Goal: Task Accomplishment & Management: Manage account settings

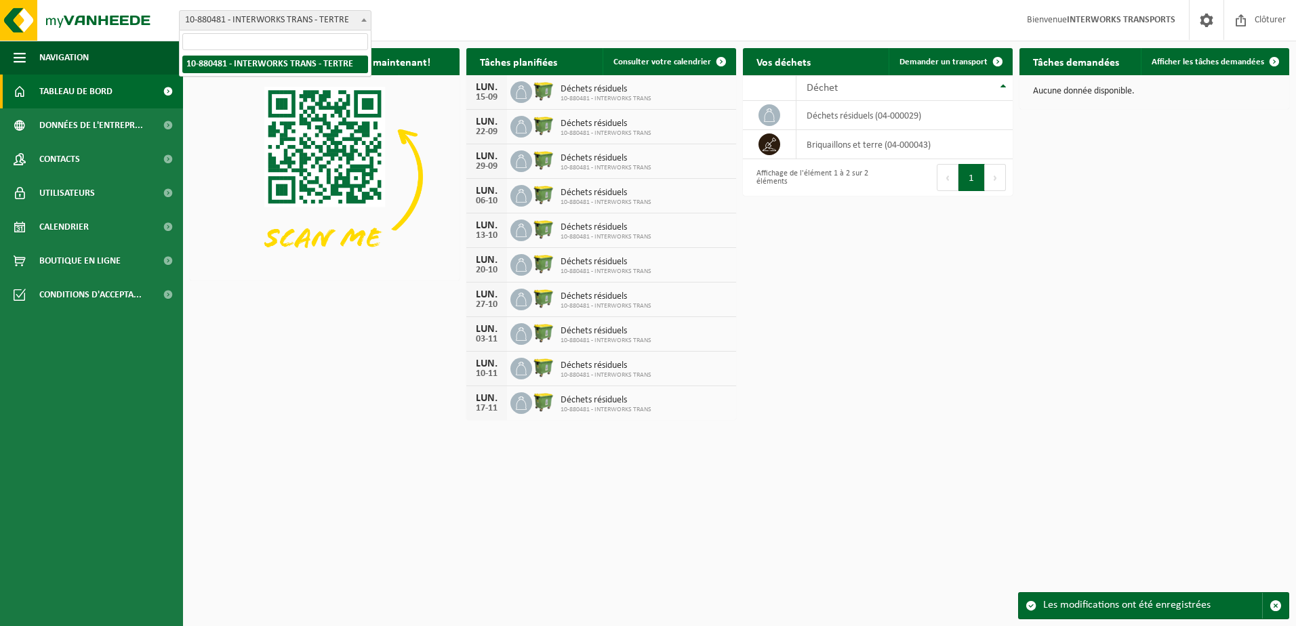
click at [363, 20] on b at bounding box center [363, 19] width 5 height 3
click at [718, 62] on span at bounding box center [721, 61] width 27 height 27
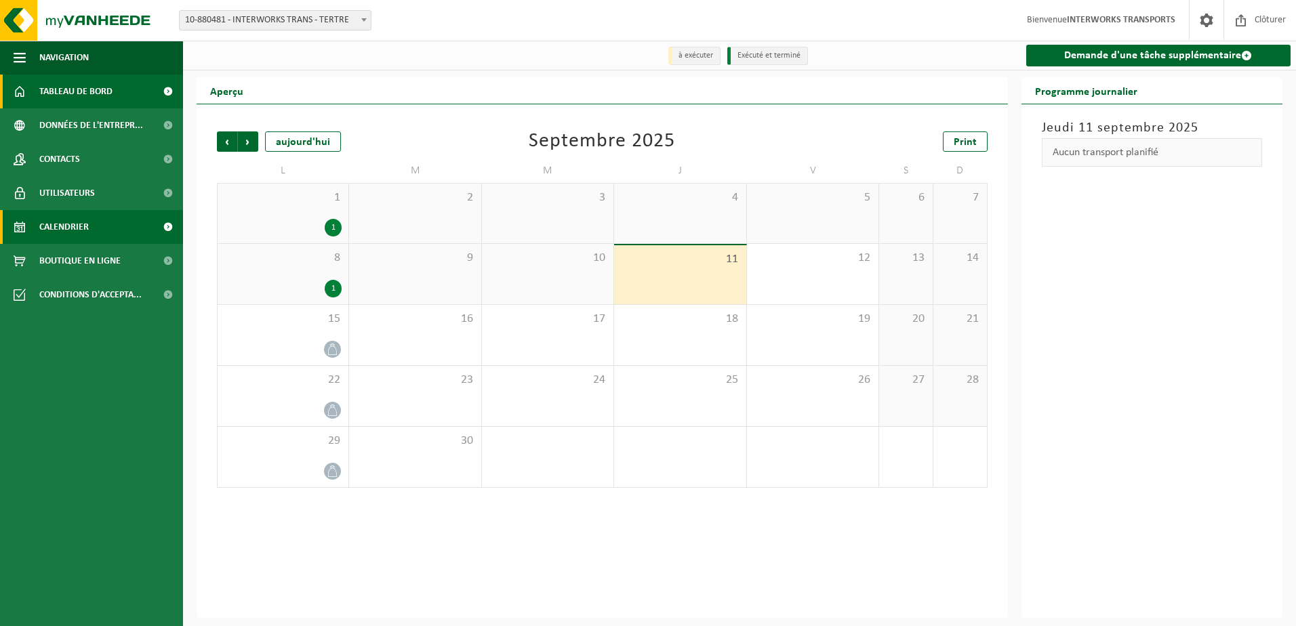
click at [70, 89] on span "Tableau de bord" at bounding box center [75, 92] width 73 height 34
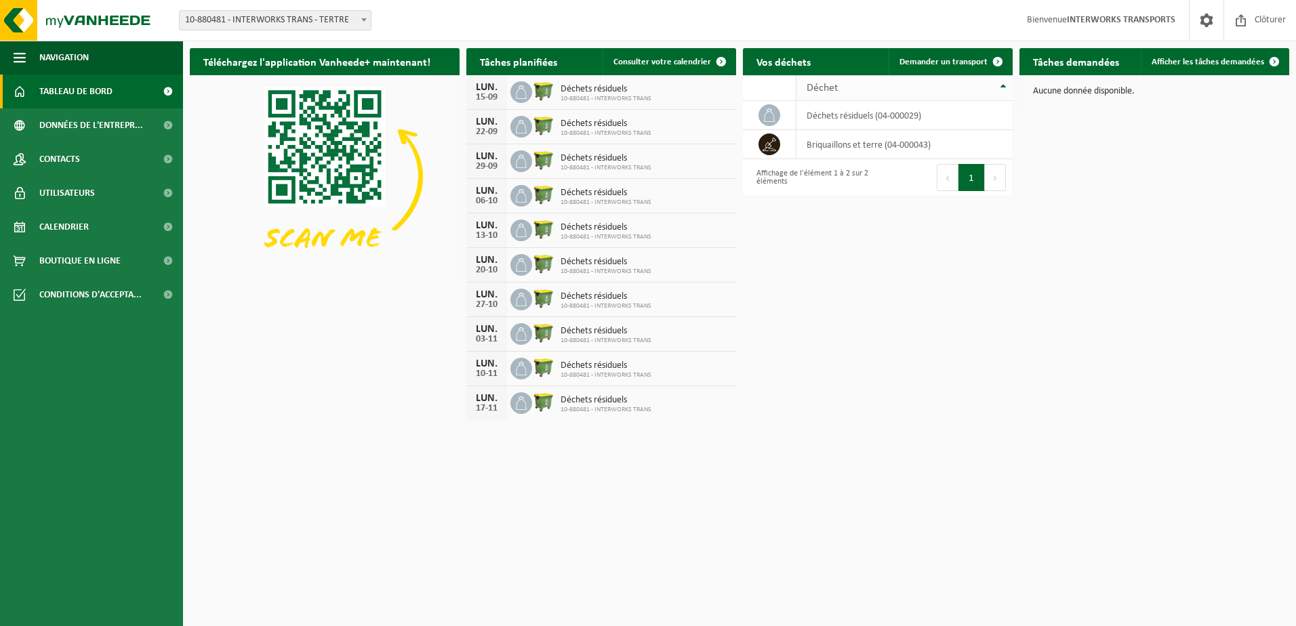
click at [1004, 84] on th "Déchet" at bounding box center [904, 88] width 217 height 26
click at [1273, 63] on span at bounding box center [1274, 61] width 27 height 27
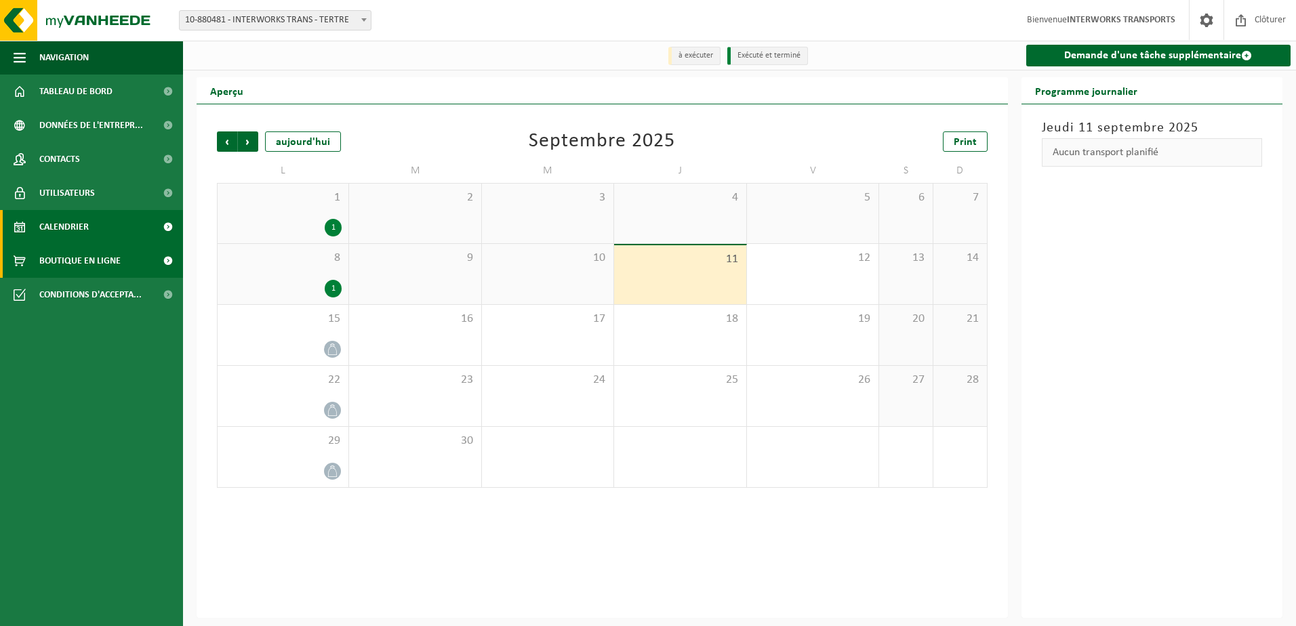
click at [87, 259] on span "Boutique en ligne" at bounding box center [79, 261] width 81 height 34
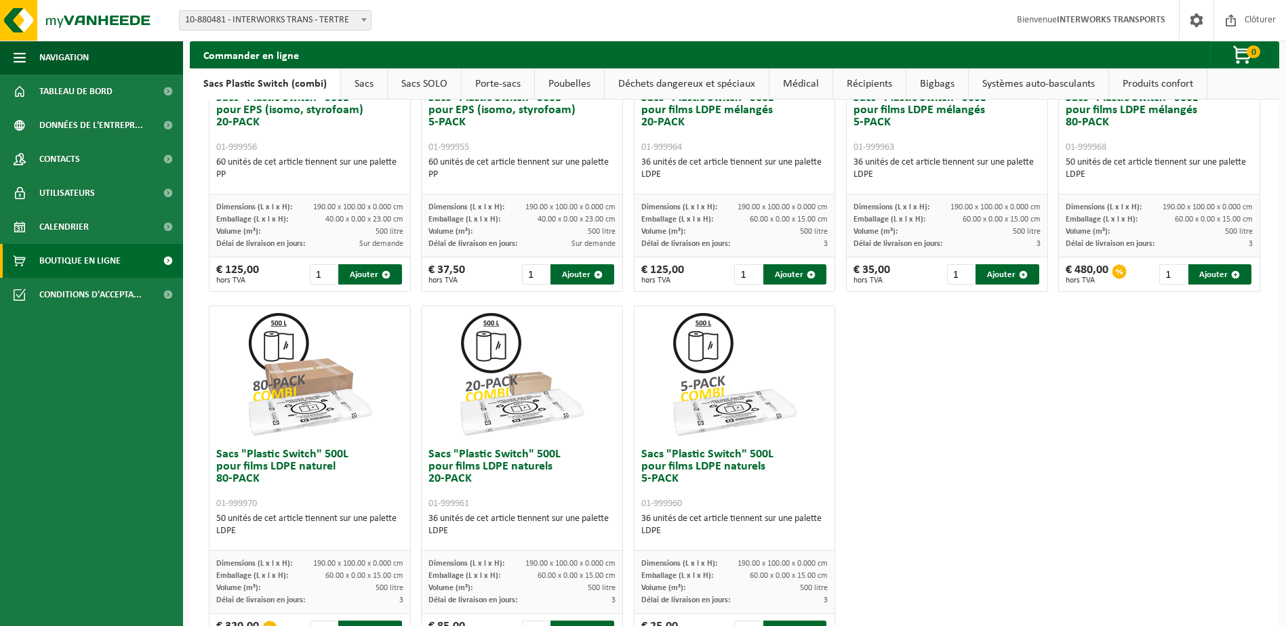
scroll to position [590, 0]
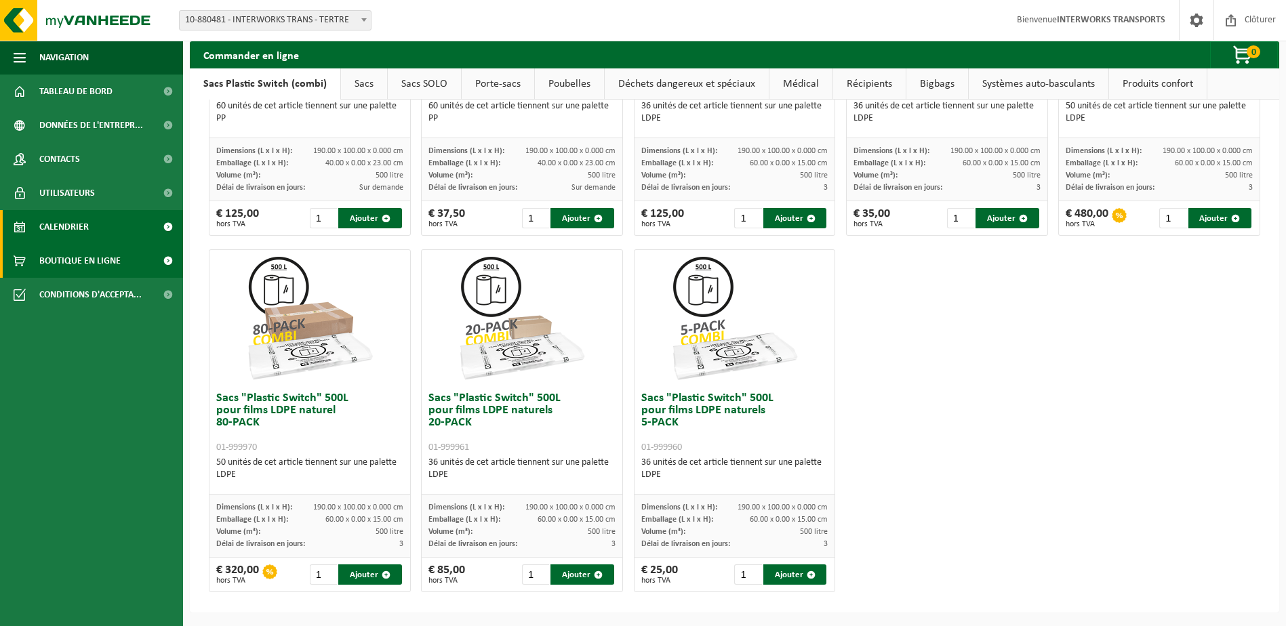
click at [69, 227] on span "Calendrier" at bounding box center [63, 227] width 49 height 34
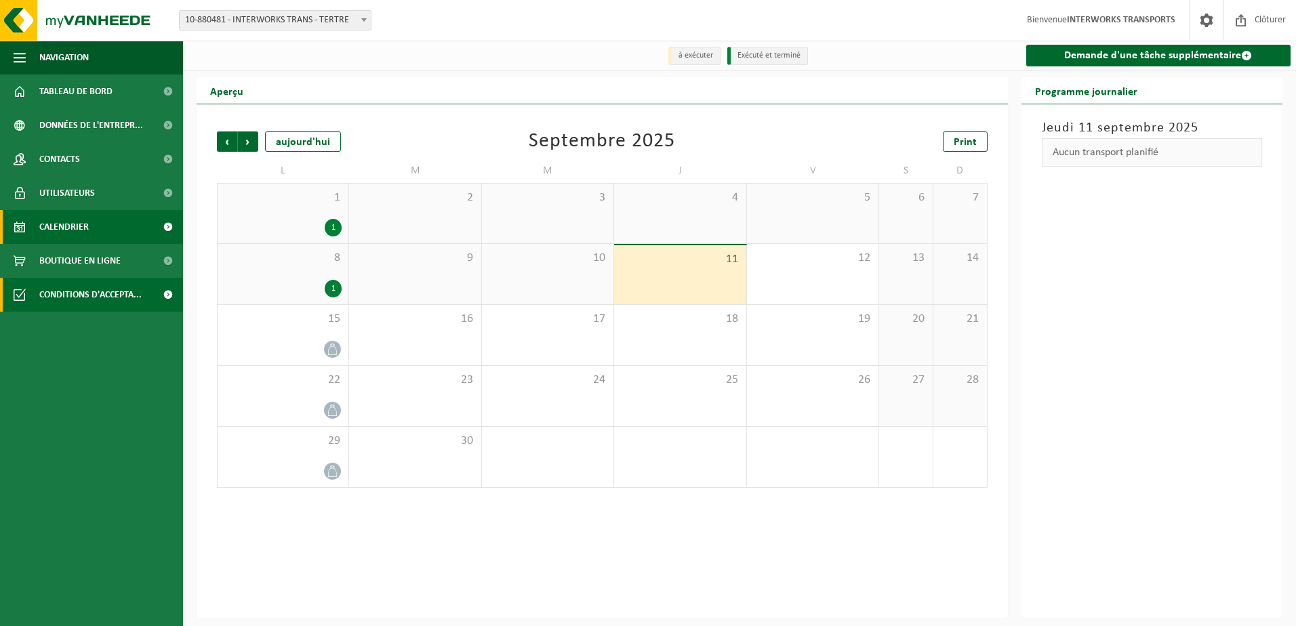
click at [87, 295] on span "Conditions d'accepta..." at bounding box center [90, 295] width 102 height 34
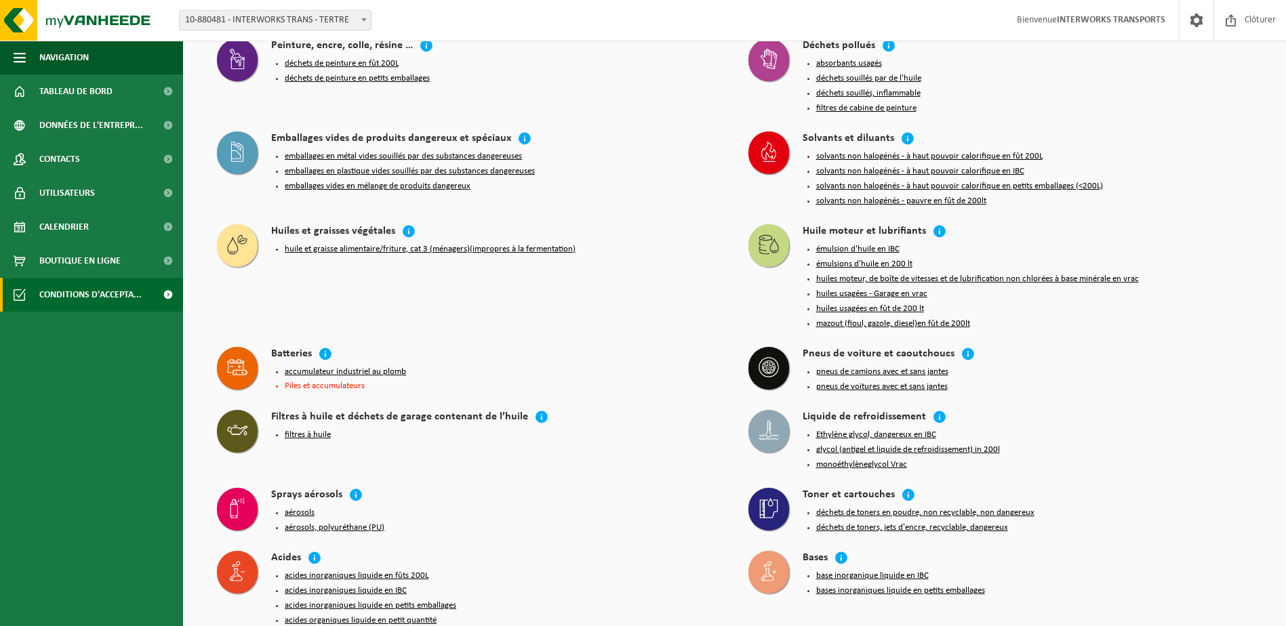
scroll to position [1111, 0]
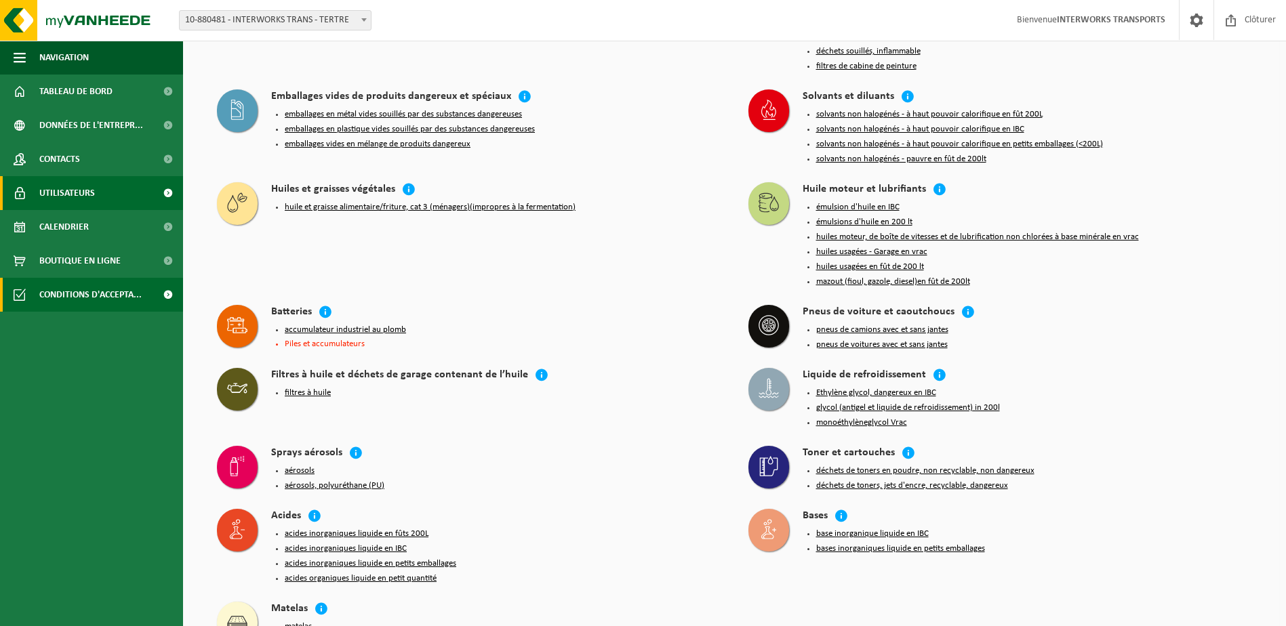
click at [83, 190] on span "Utilisateurs" at bounding box center [67, 193] width 56 height 34
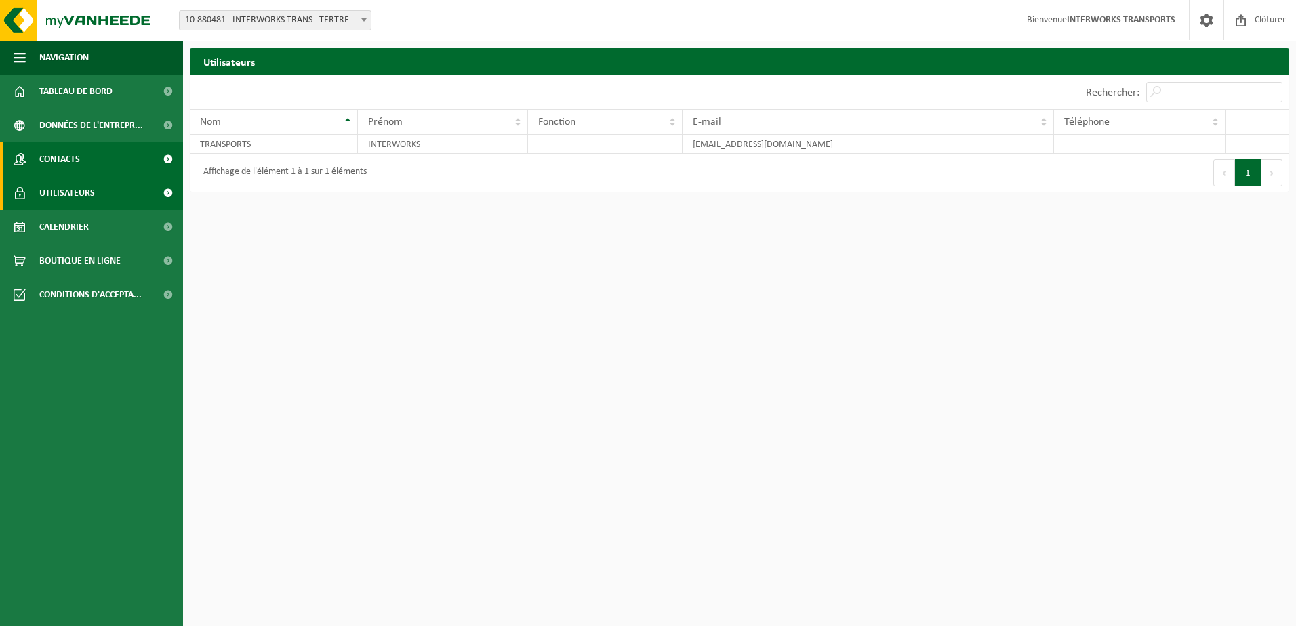
click at [65, 159] on span "Contacts" at bounding box center [59, 159] width 41 height 34
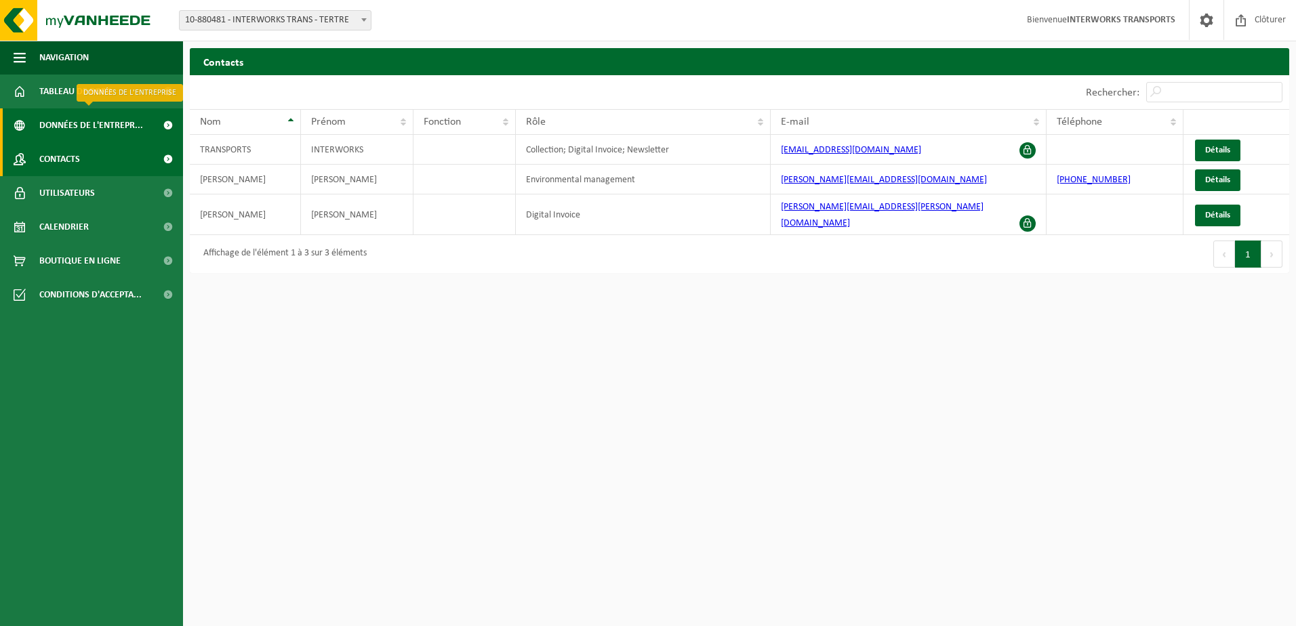
click at [100, 125] on span "Données de l'entrepr..." at bounding box center [91, 125] width 104 height 34
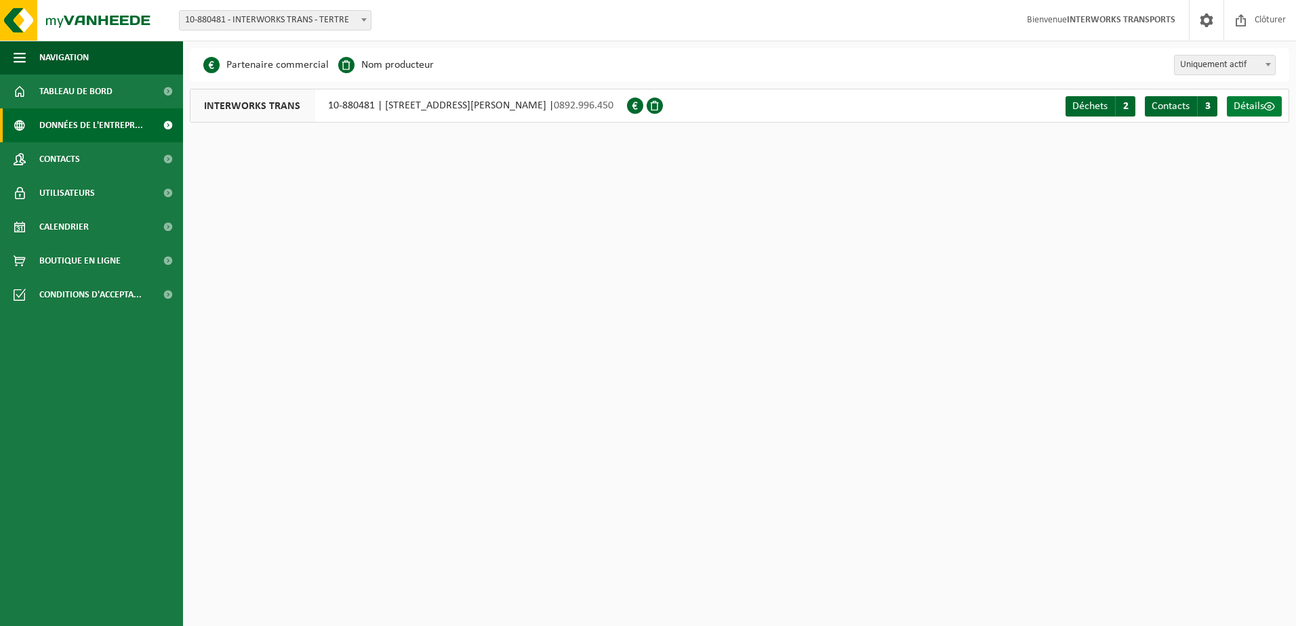
click at [1270, 106] on span at bounding box center [1269, 106] width 11 height 11
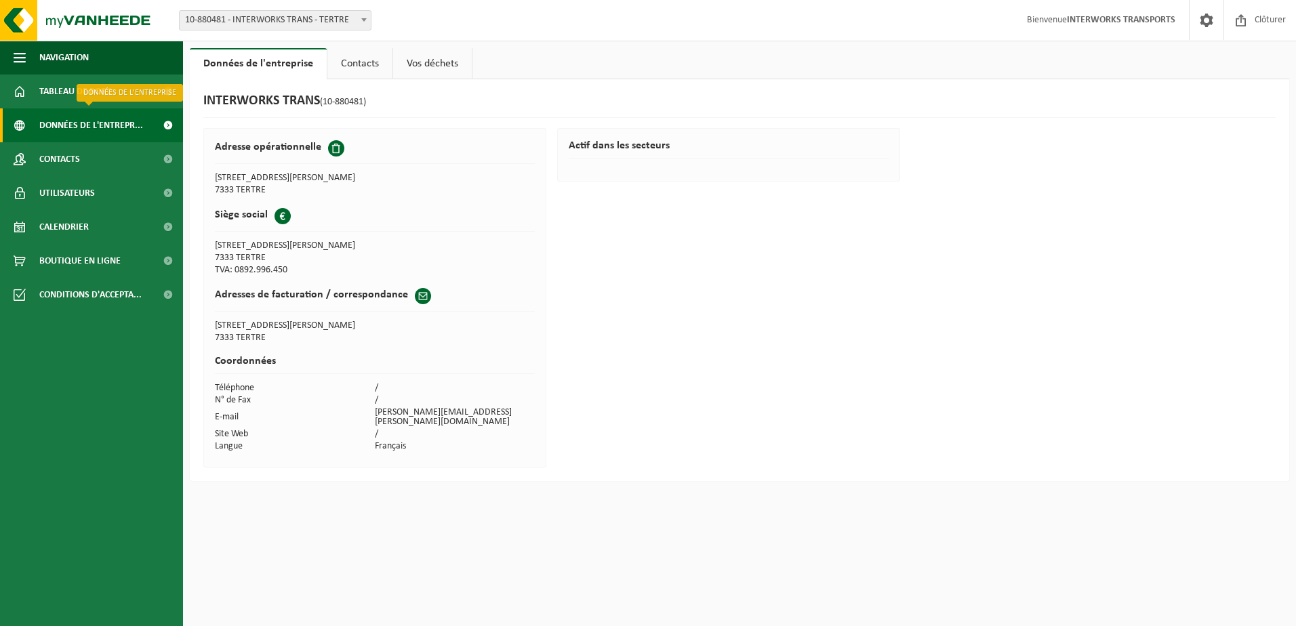
click at [91, 125] on span "Données de l'entrepr..." at bounding box center [91, 125] width 104 height 34
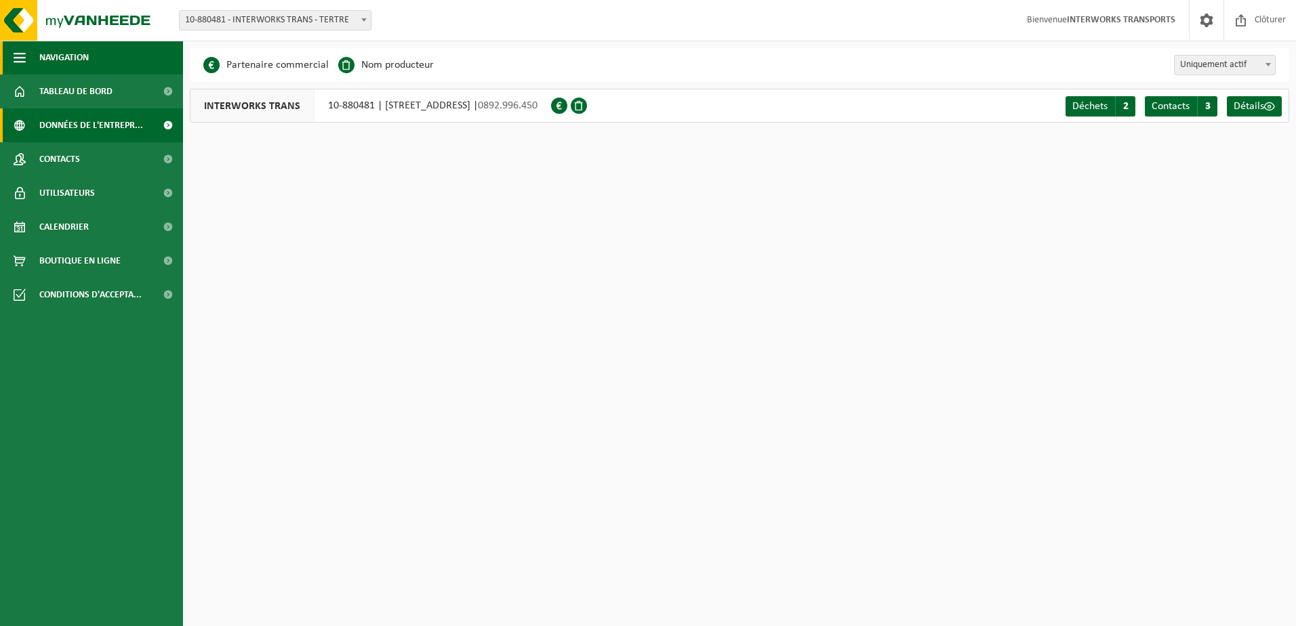
click at [58, 53] on span "Navigation" at bounding box center [63, 58] width 49 height 34
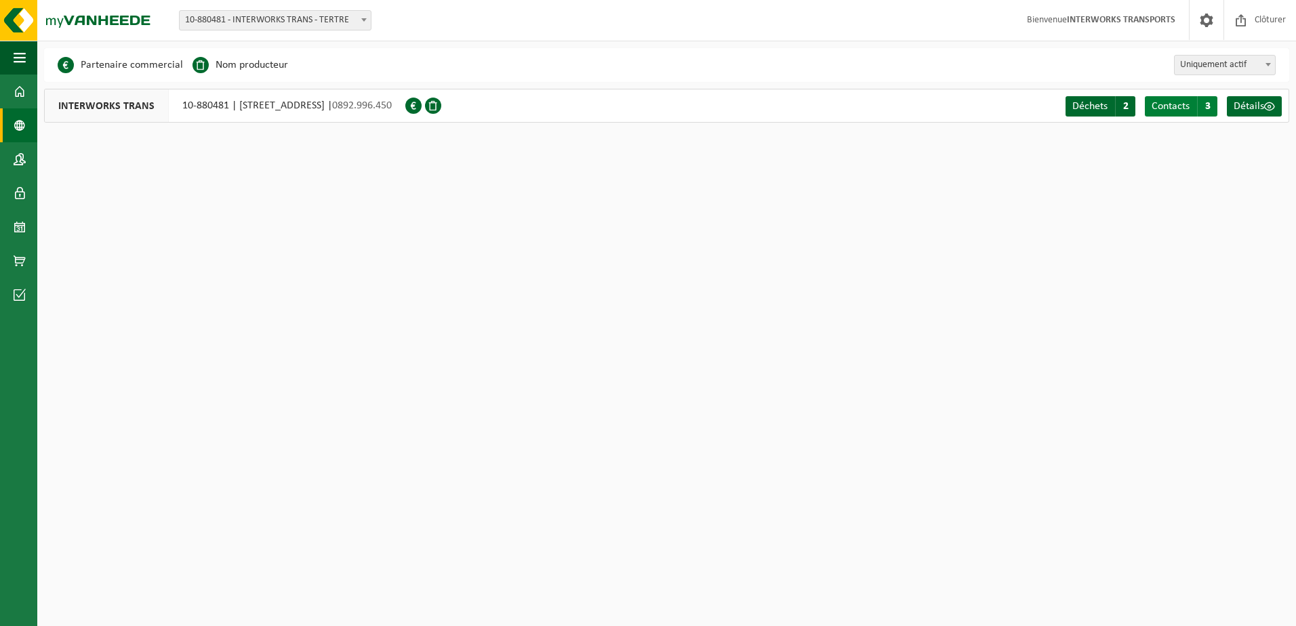
click at [1182, 104] on span "Contacts" at bounding box center [1170, 106] width 38 height 11
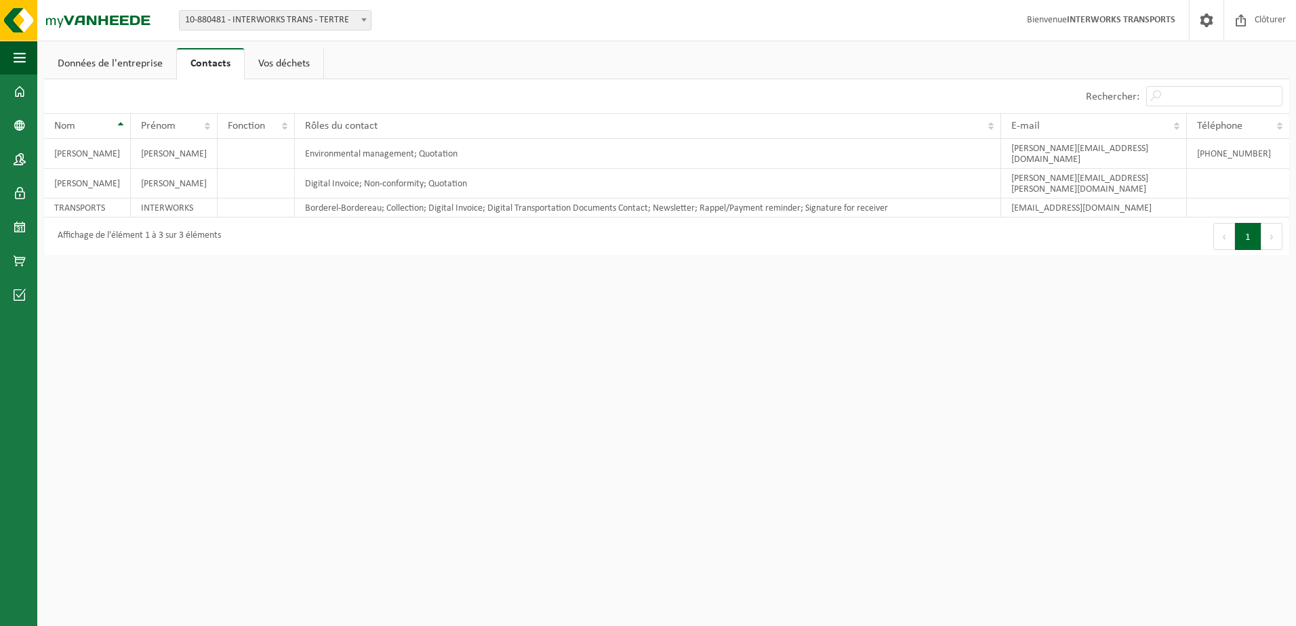
click at [291, 64] on link "Vos déchets" at bounding box center [284, 63] width 79 height 31
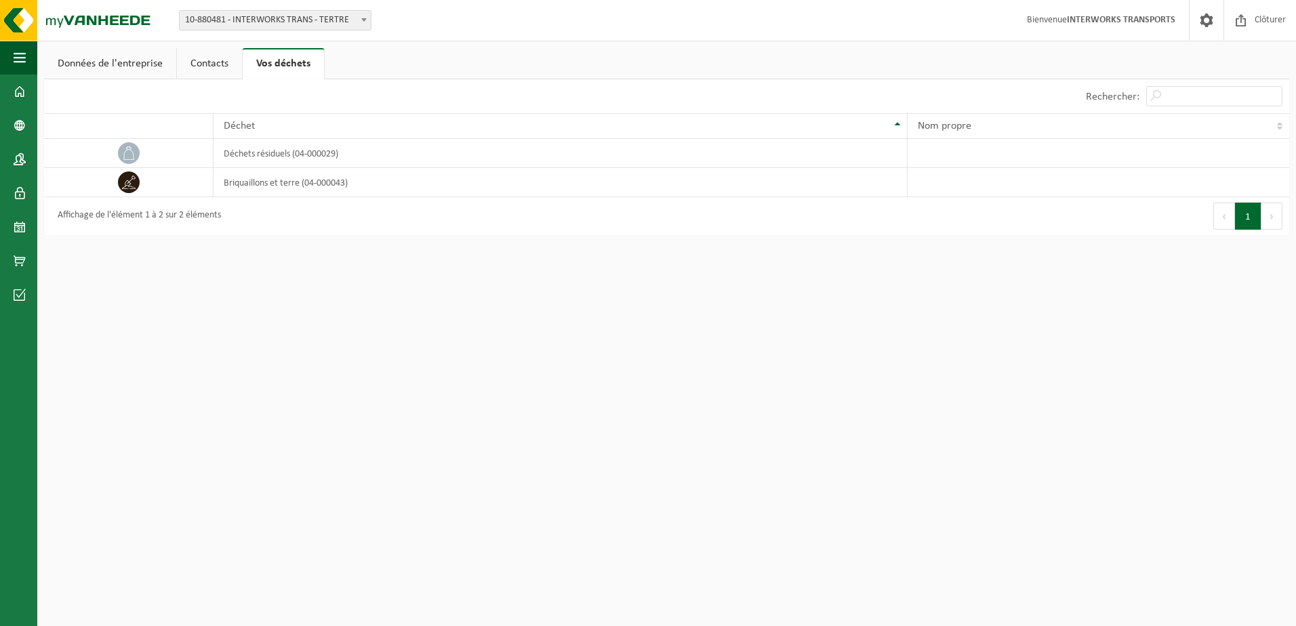
click at [106, 60] on link "Données de l'entreprise" at bounding box center [110, 63] width 132 height 31
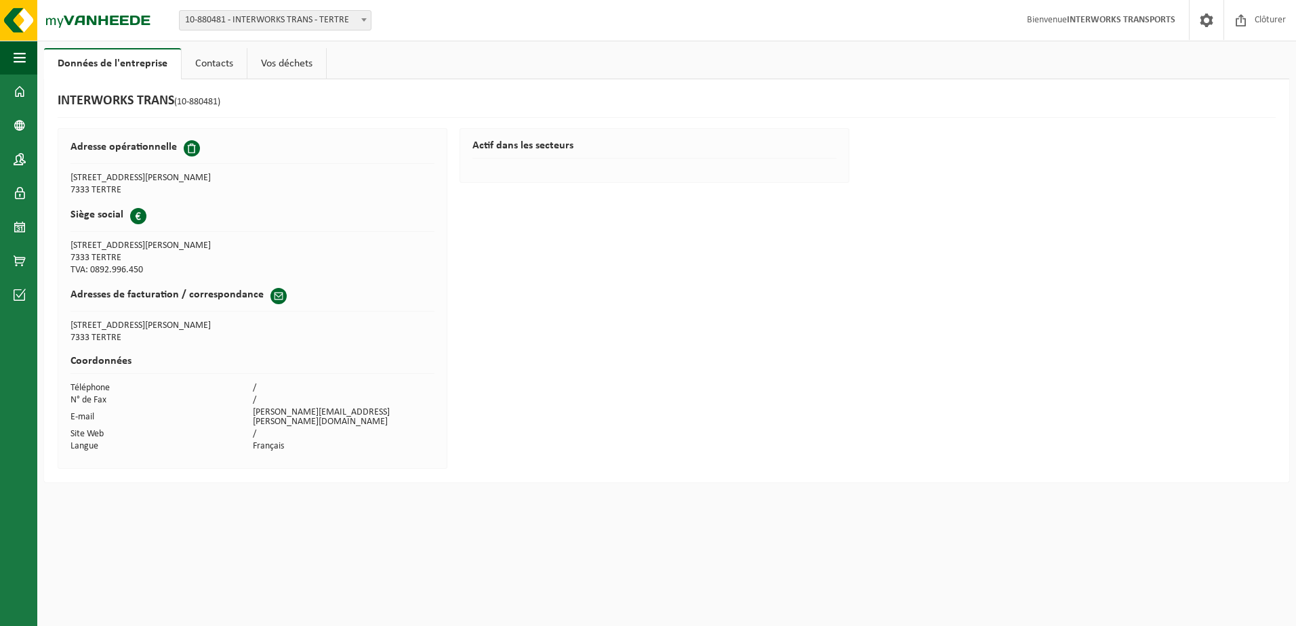
click at [272, 296] on span at bounding box center [278, 296] width 16 height 16
click at [15, 96] on span at bounding box center [20, 92] width 12 height 34
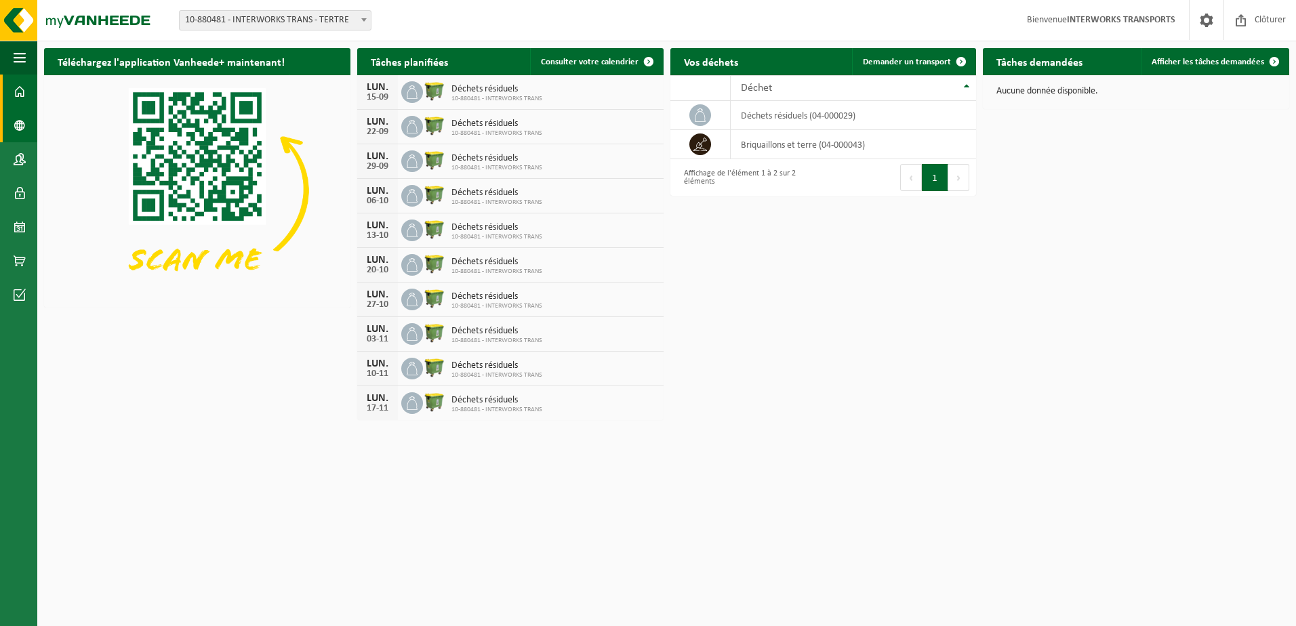
click at [15, 126] on span at bounding box center [20, 125] width 12 height 34
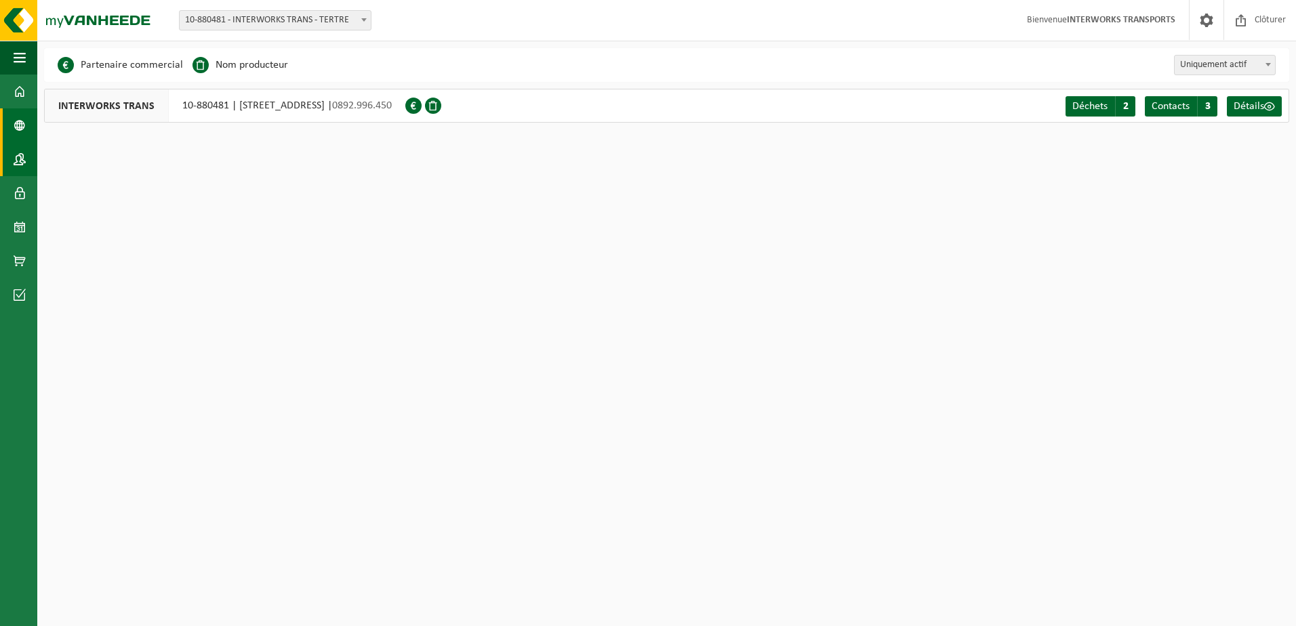
click at [23, 156] on span at bounding box center [20, 159] width 12 height 34
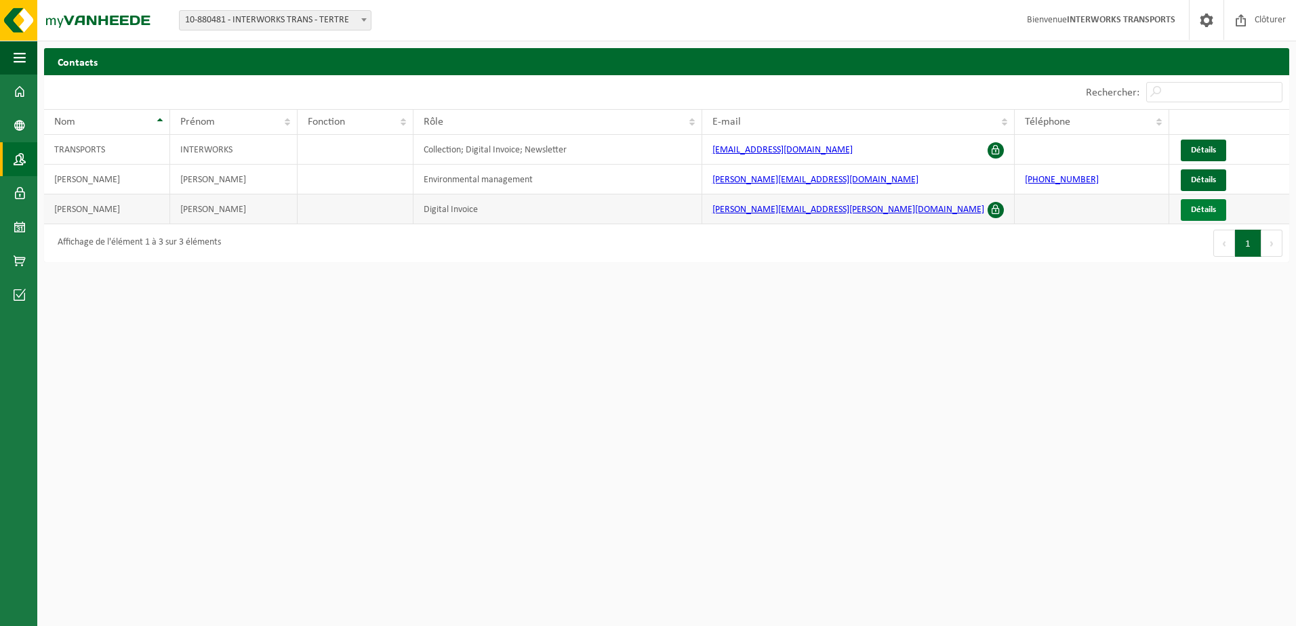
click at [1203, 211] on span "Détails" at bounding box center [1203, 209] width 25 height 9
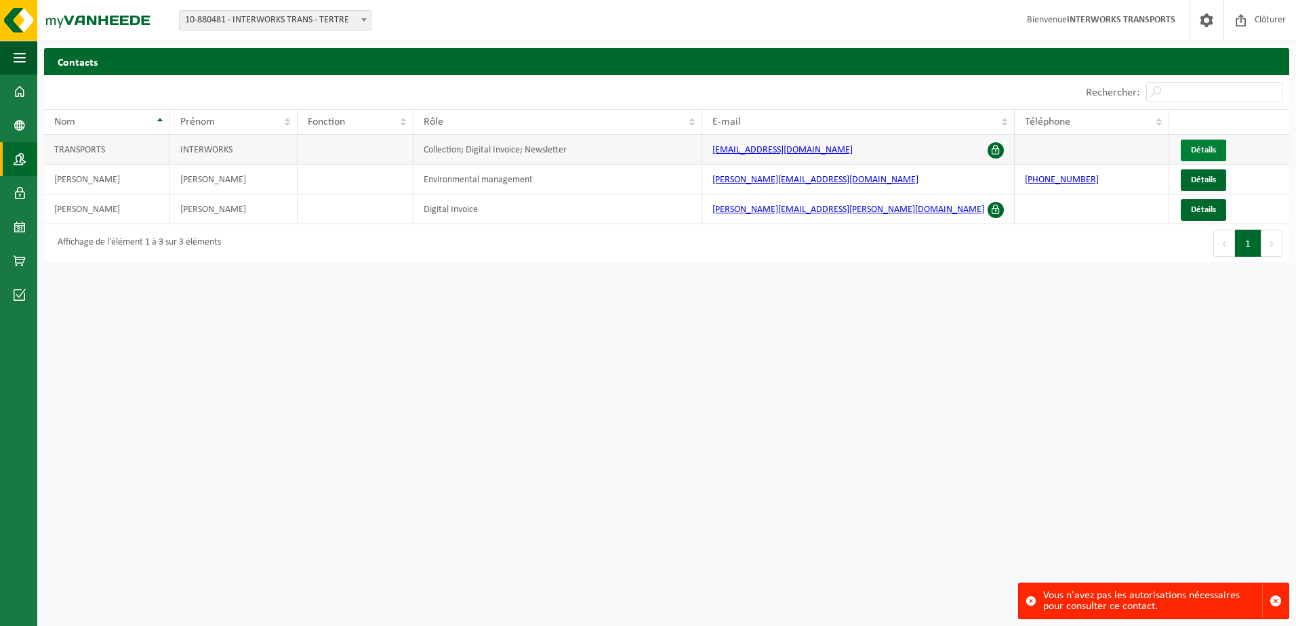
click at [1205, 148] on span "Détails" at bounding box center [1203, 150] width 25 height 9
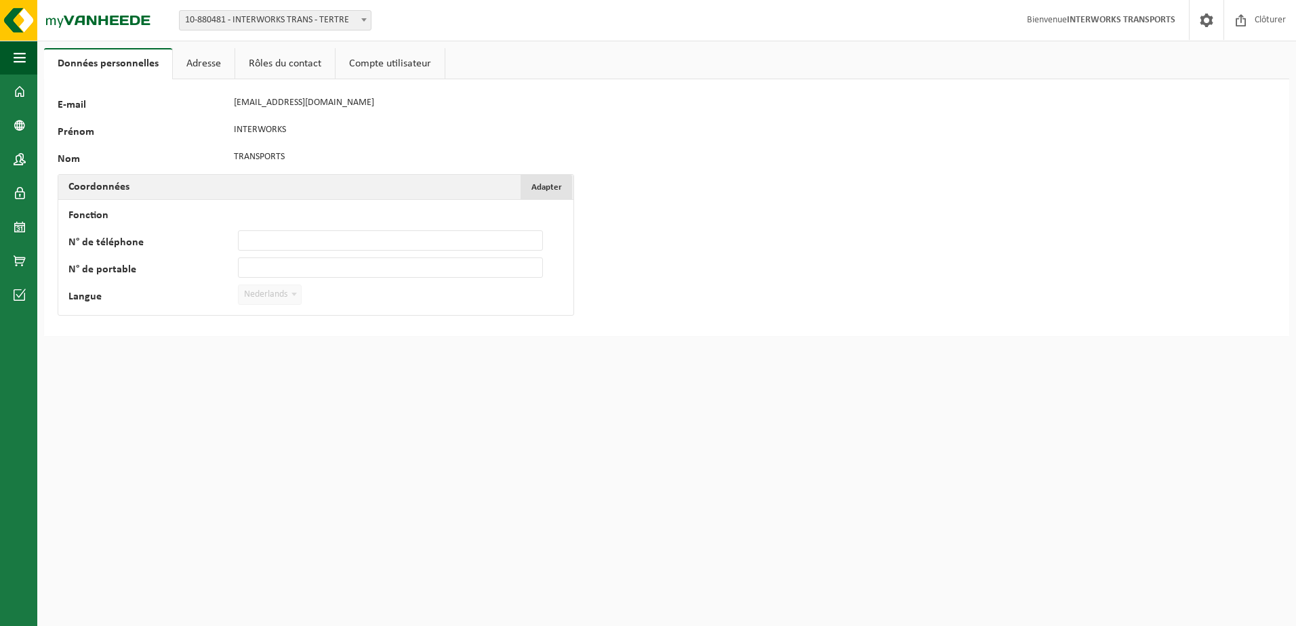
click at [552, 186] on span "Adapter" at bounding box center [546, 187] width 30 height 9
click at [295, 293] on b at bounding box center [293, 294] width 5 height 3
select select "1"
click at [371, 63] on link "Compte utilisateur" at bounding box center [389, 63] width 109 height 31
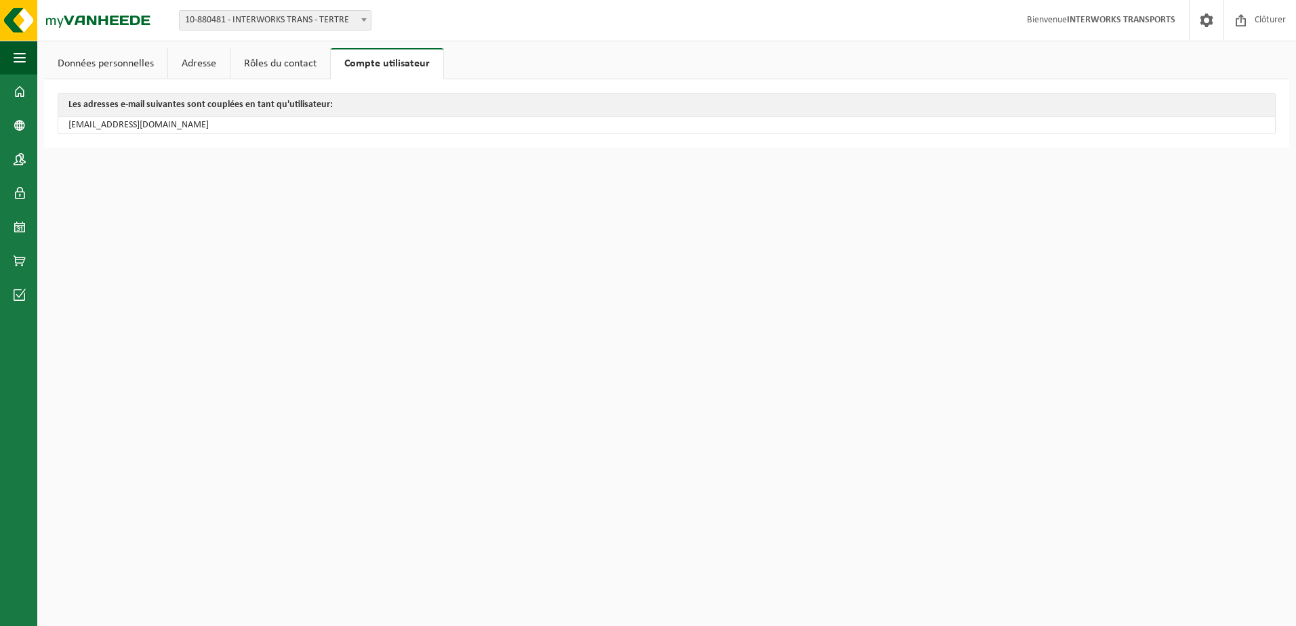
click at [301, 64] on link "Rôles du contact" at bounding box center [280, 63] width 100 height 31
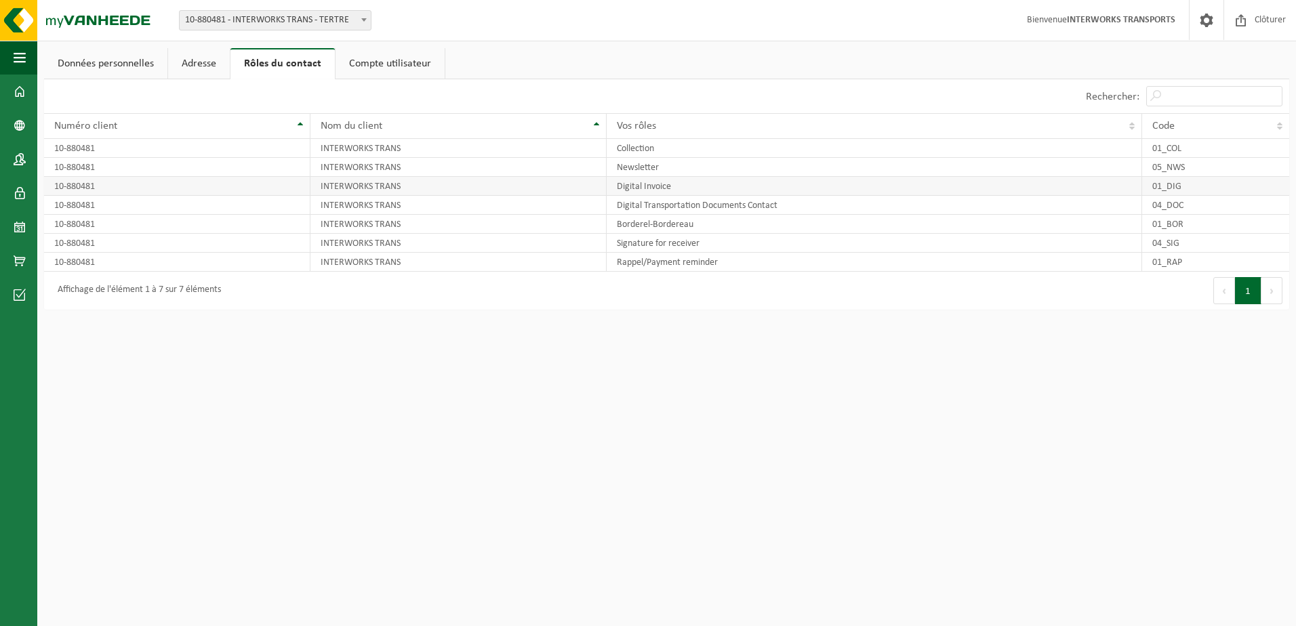
click at [662, 188] on td "Digital Invoice" at bounding box center [874, 186] width 535 height 19
click at [1160, 186] on td "01_DIG" at bounding box center [1215, 186] width 147 height 19
click at [207, 63] on link "Adresse" at bounding box center [199, 63] width 62 height 31
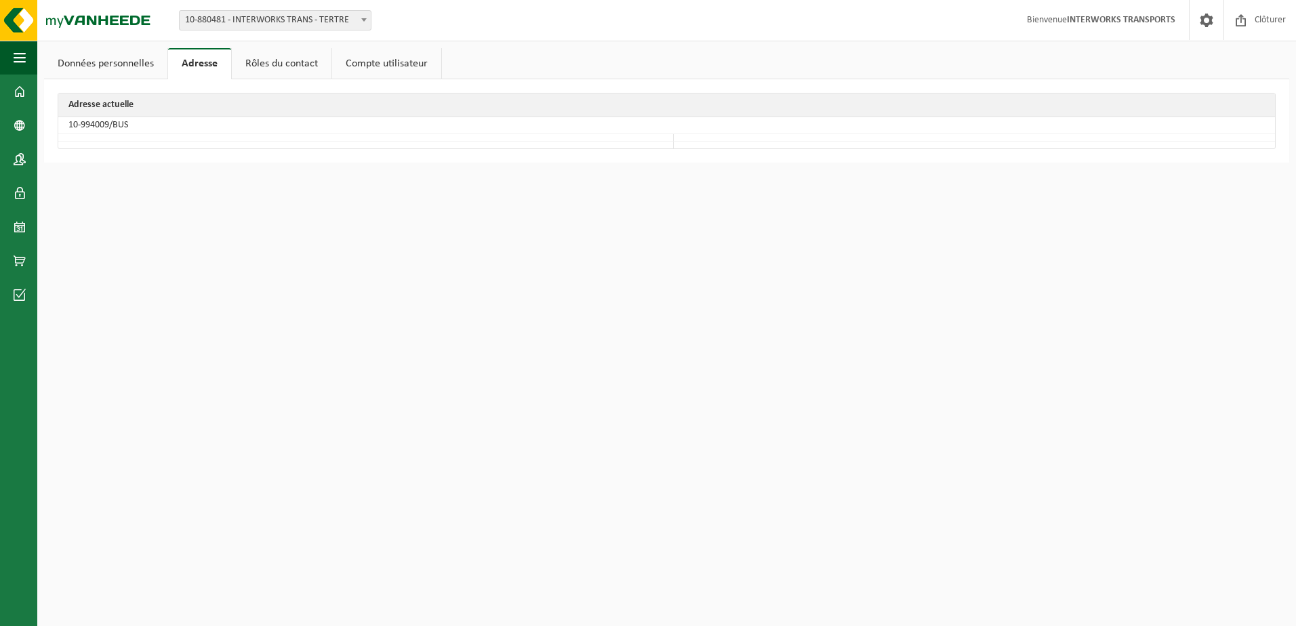
click at [129, 62] on link "Données personnelles" at bounding box center [105, 63] width 123 height 31
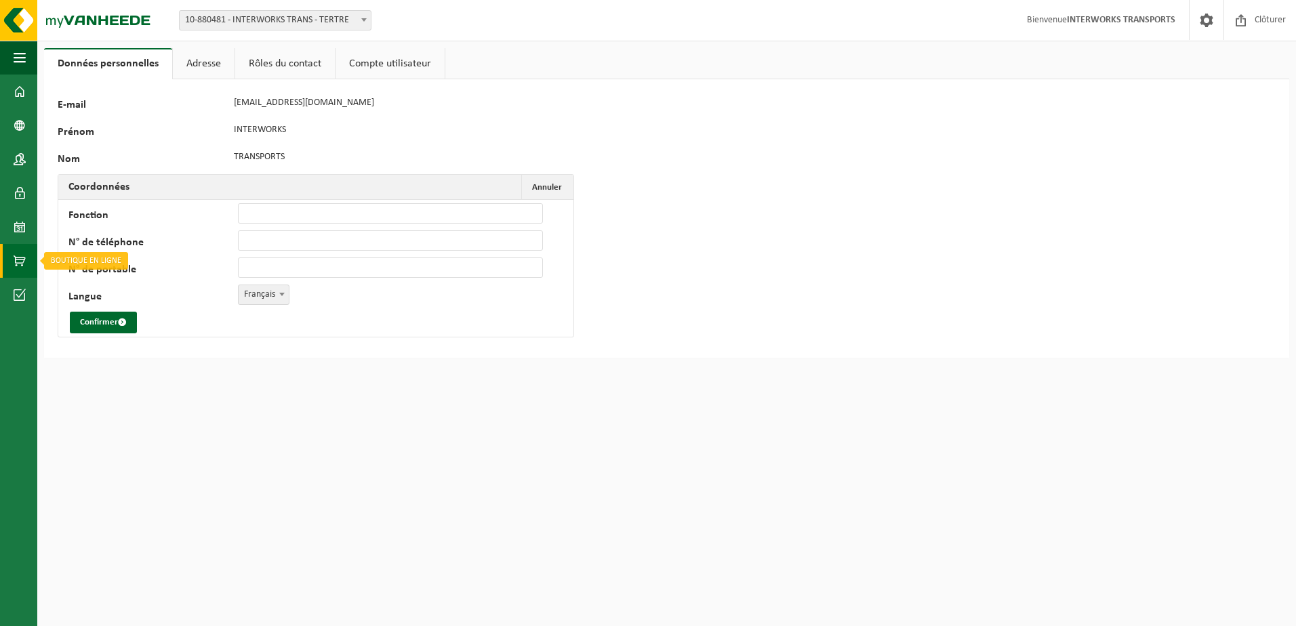
click at [22, 258] on span at bounding box center [20, 261] width 12 height 34
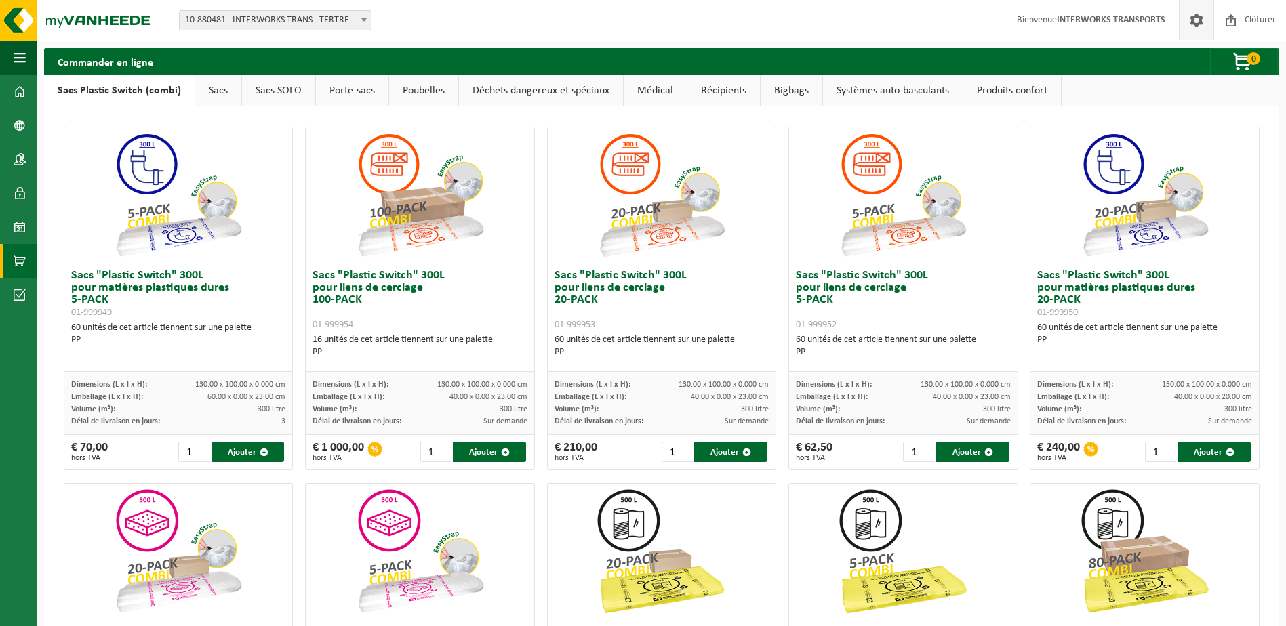
click at [1191, 21] on span at bounding box center [1196, 20] width 20 height 40
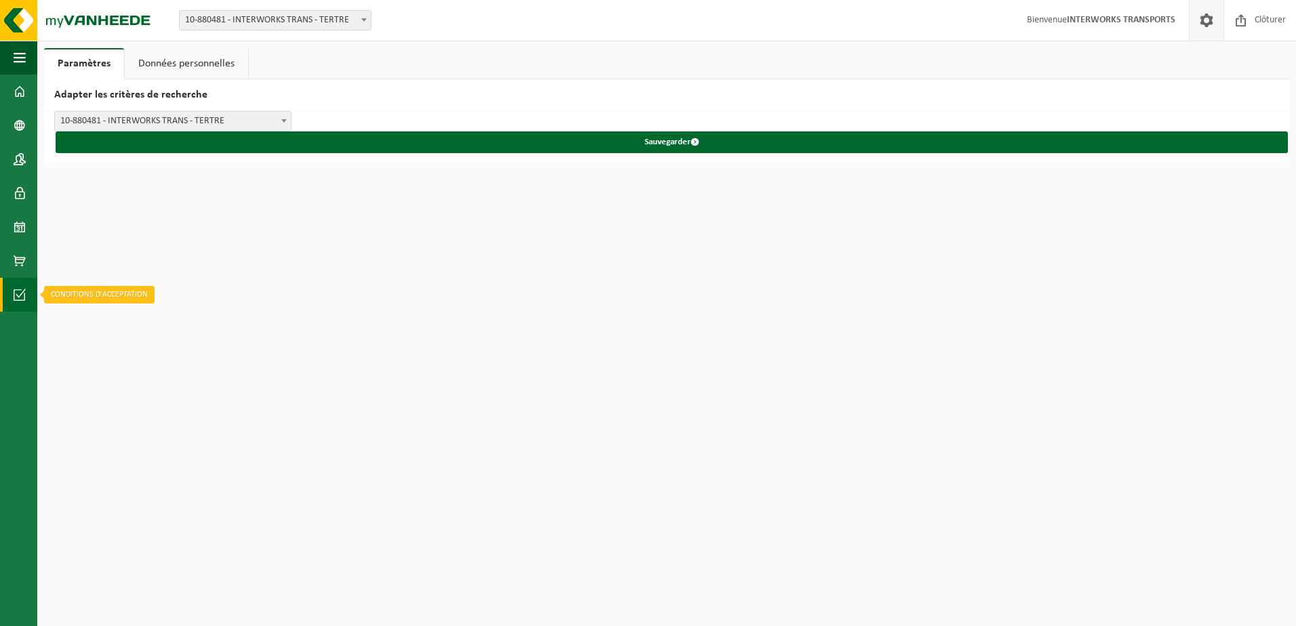
click at [15, 296] on span at bounding box center [20, 295] width 12 height 34
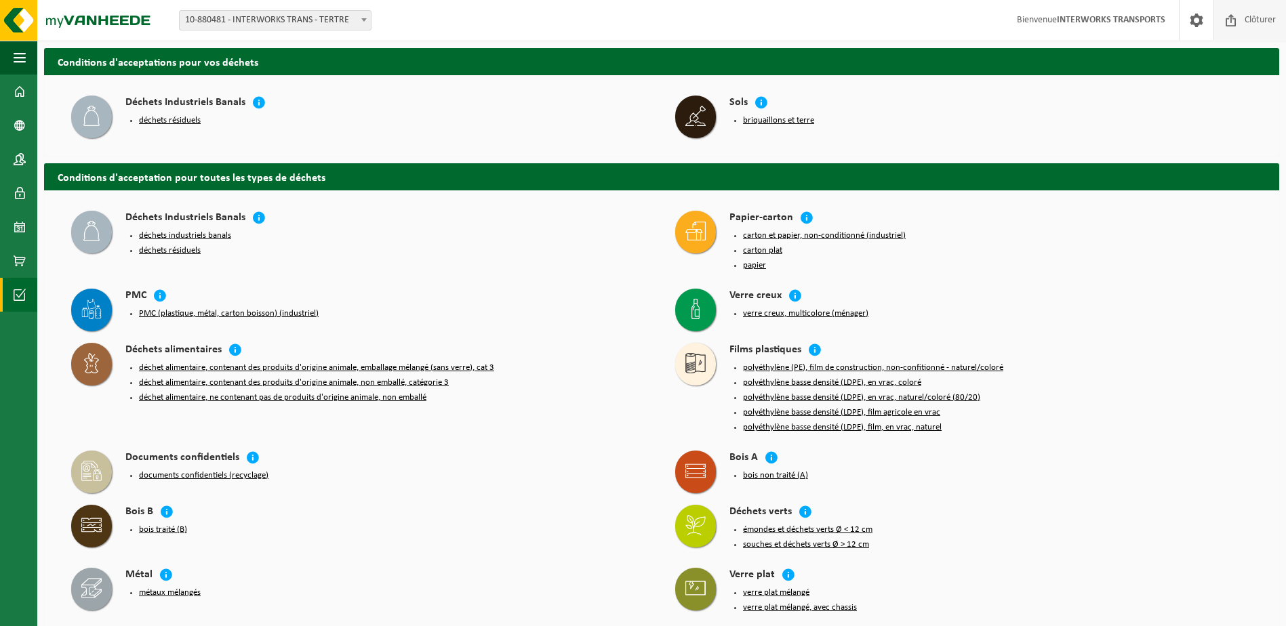
click at [1269, 15] on span "Clôturer" at bounding box center [1260, 20] width 38 height 40
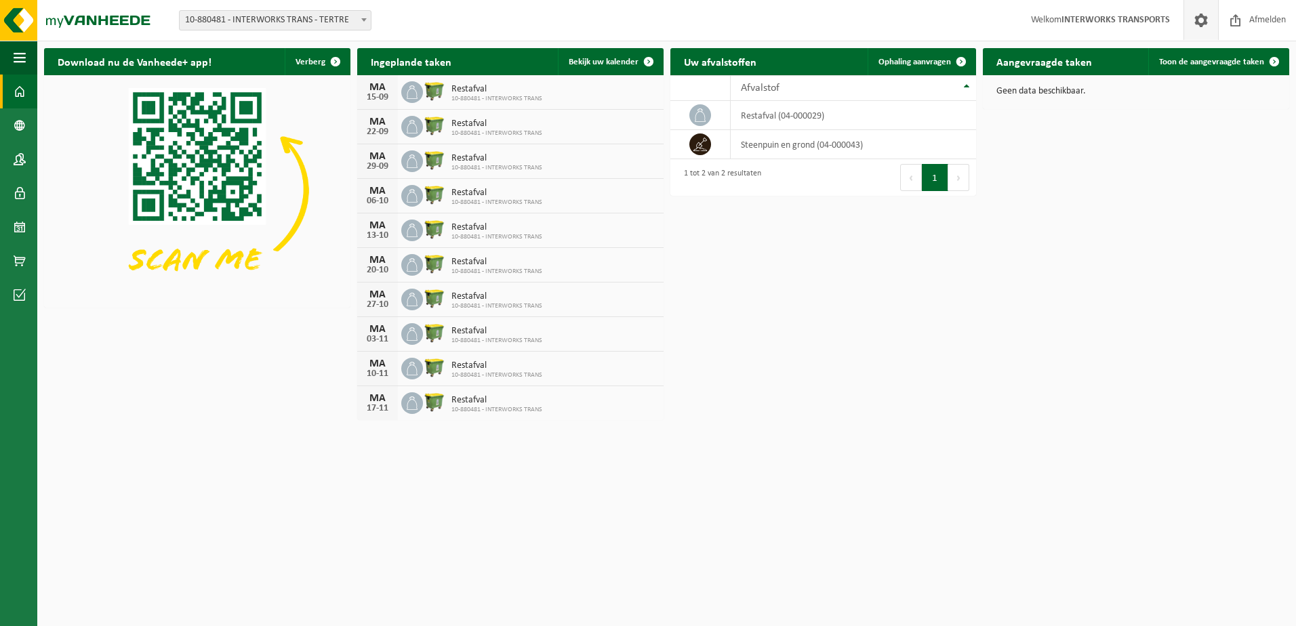
click at [1197, 22] on span at bounding box center [1201, 20] width 20 height 40
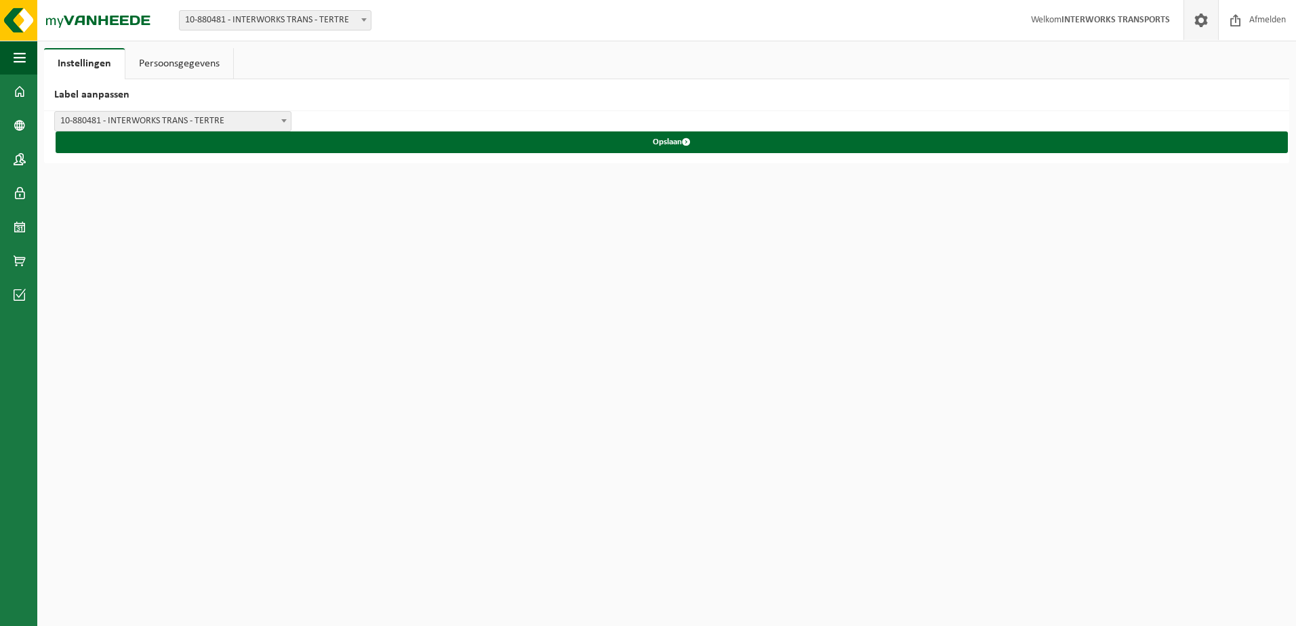
click at [1152, 19] on strong "INTERWORKS TRANSPORTS" at bounding box center [1115, 20] width 108 height 10
click at [21, 91] on span at bounding box center [20, 92] width 12 height 34
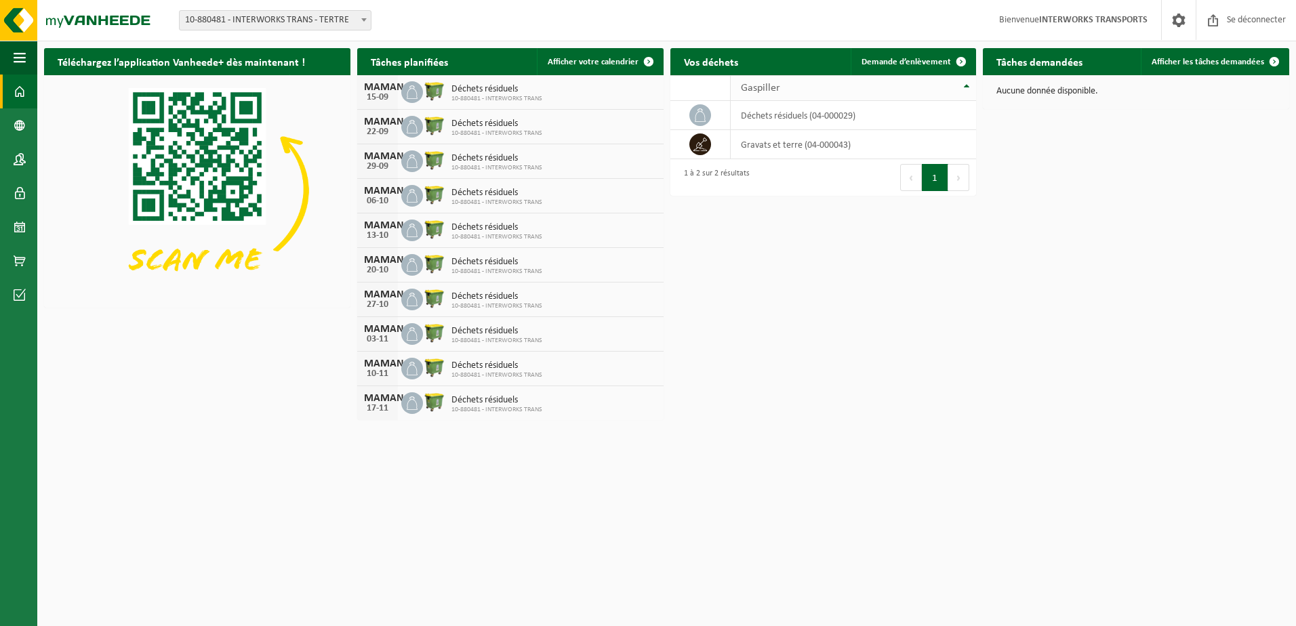
click at [969, 85] on th "Gaspiller" at bounding box center [853, 88] width 245 height 26
click at [371, 16] on span "10-880481 - INTERWORKS TRANS - TERTRE" at bounding box center [275, 20] width 192 height 20
click at [670, 175] on div "Vos déchets Demande d’enlèvement 10 25 50 100 10 resultaten weergeven Gaspiller…" at bounding box center [823, 121] width 313 height 161
click at [20, 260] on span at bounding box center [20, 261] width 12 height 34
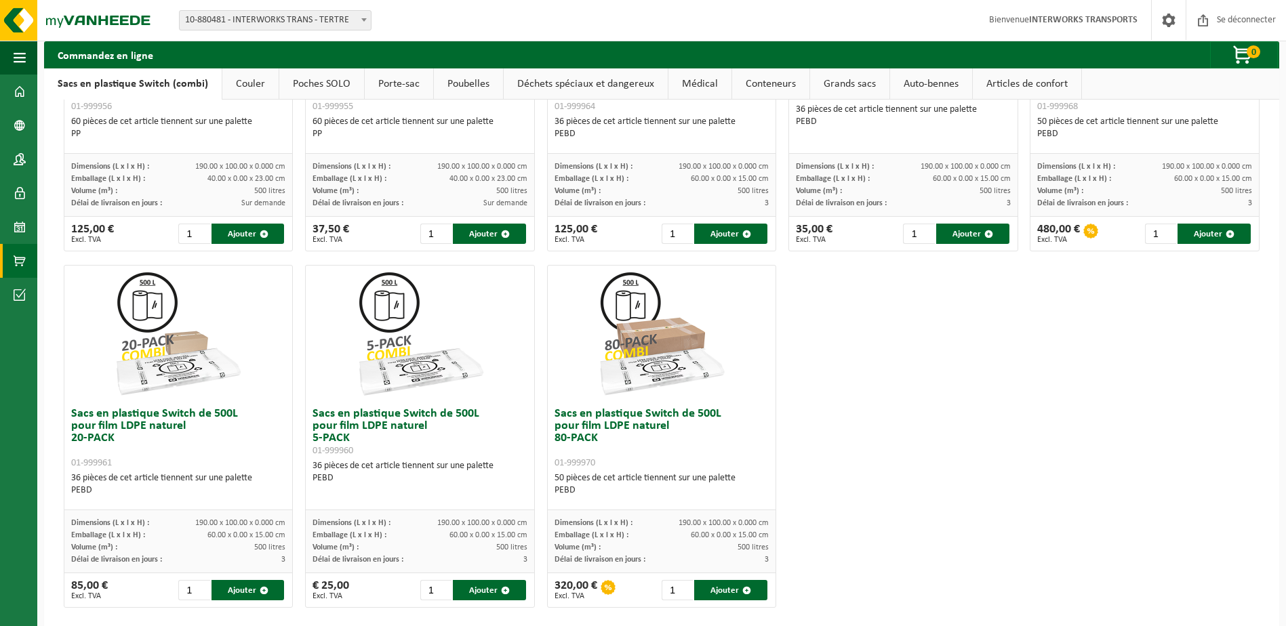
scroll to position [646, 0]
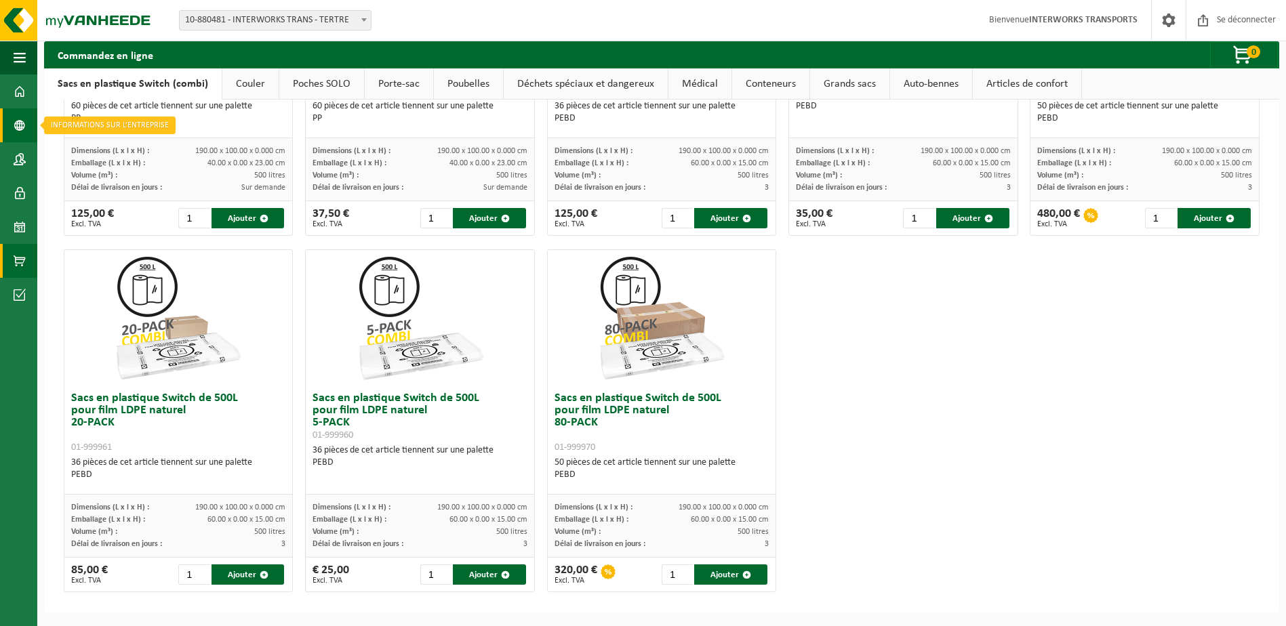
click at [25, 129] on span at bounding box center [20, 125] width 12 height 34
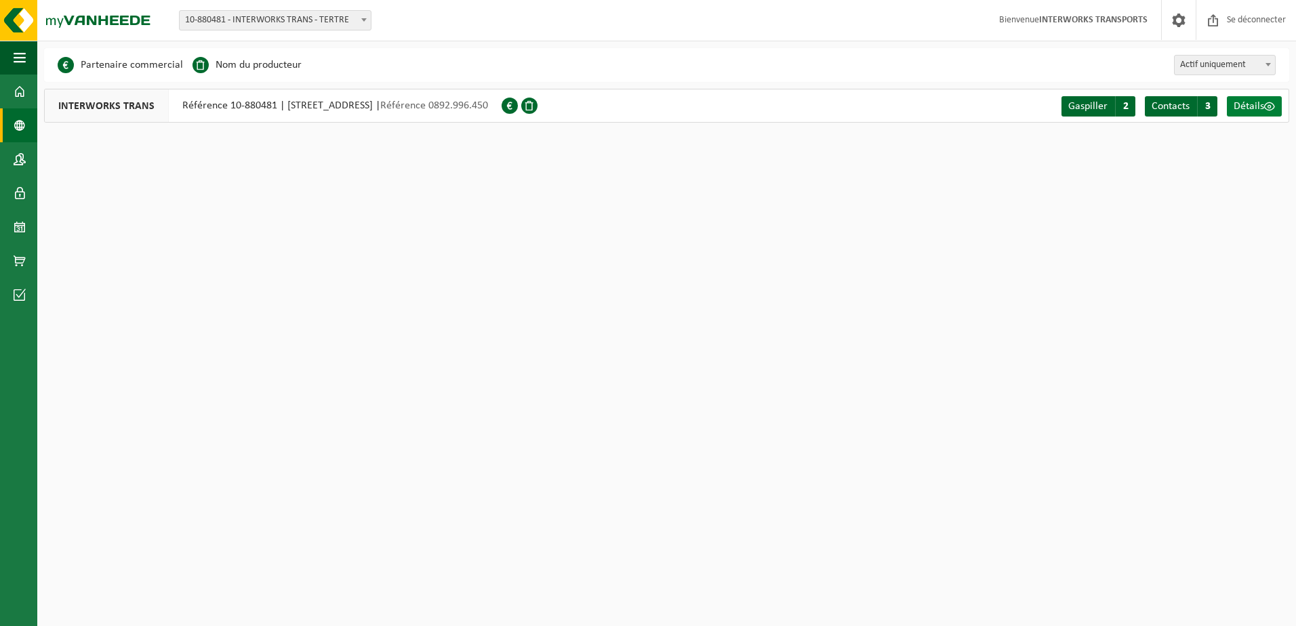
click at [1259, 104] on span "Détails" at bounding box center [1248, 106] width 30 height 11
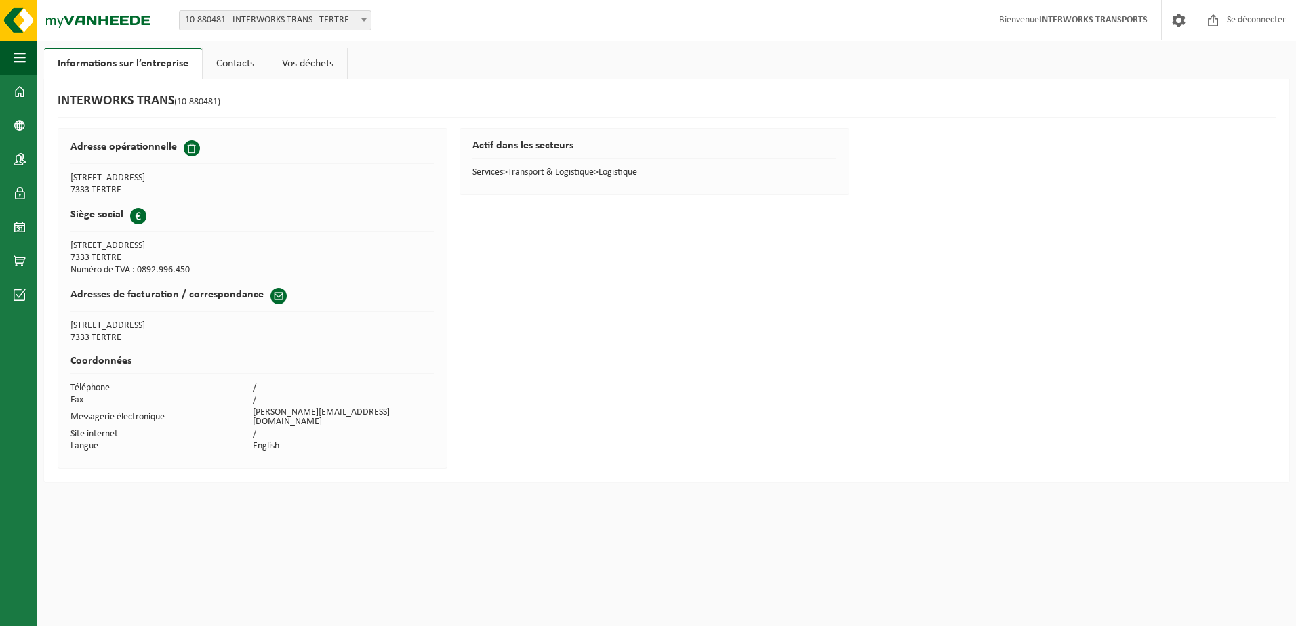
click at [228, 62] on link "Contacts" at bounding box center [235, 63] width 65 height 31
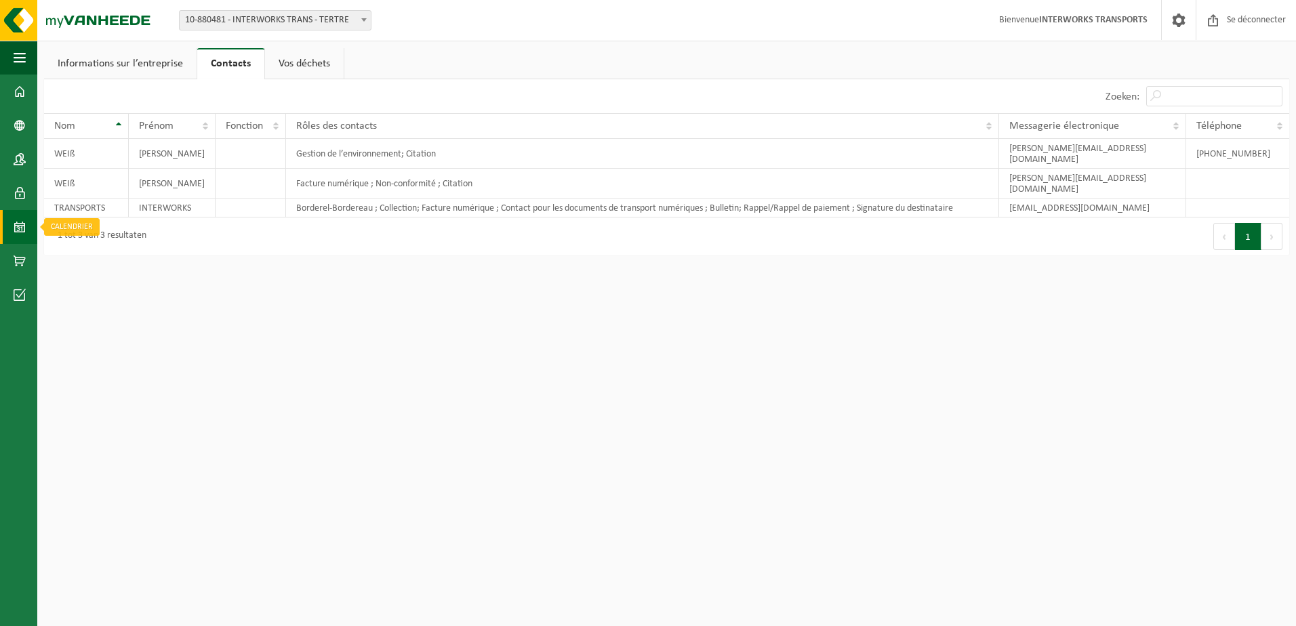
click at [24, 231] on span at bounding box center [20, 227] width 12 height 34
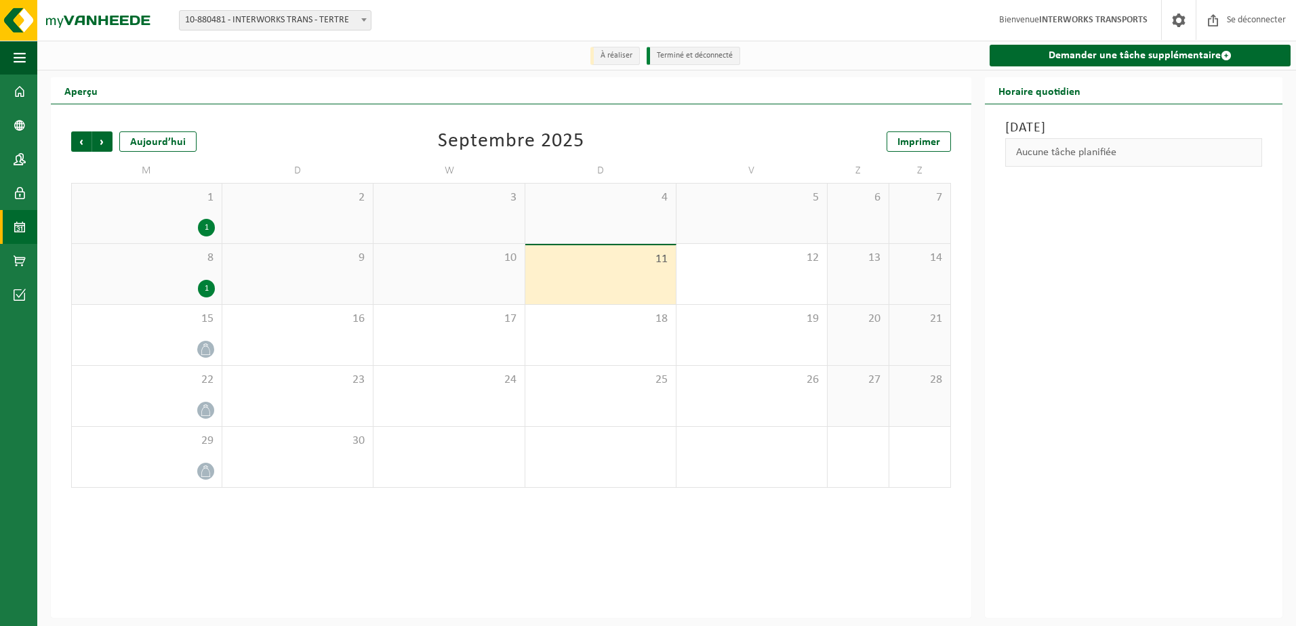
click at [687, 56] on li "Terminé et déconnecté" at bounding box center [694, 56] width 94 height 18
click at [674, 56] on li "Terminé et déconnecté" at bounding box center [694, 56] width 94 height 18
click at [604, 54] on li "À réaliser" at bounding box center [614, 56] width 49 height 18
click at [76, 146] on span "Précédent" at bounding box center [81, 141] width 20 height 20
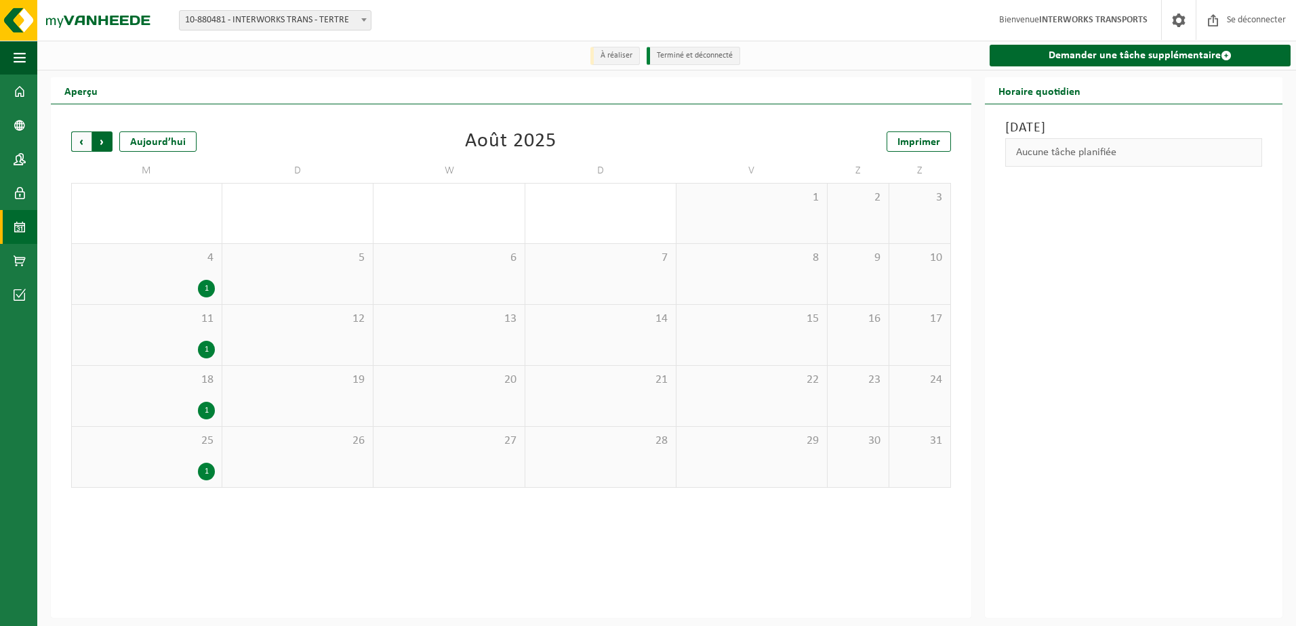
click at [81, 142] on span "Précédent" at bounding box center [81, 141] width 20 height 20
click at [98, 142] on span "Prochain" at bounding box center [102, 141] width 20 height 20
click at [20, 195] on span at bounding box center [20, 193] width 12 height 34
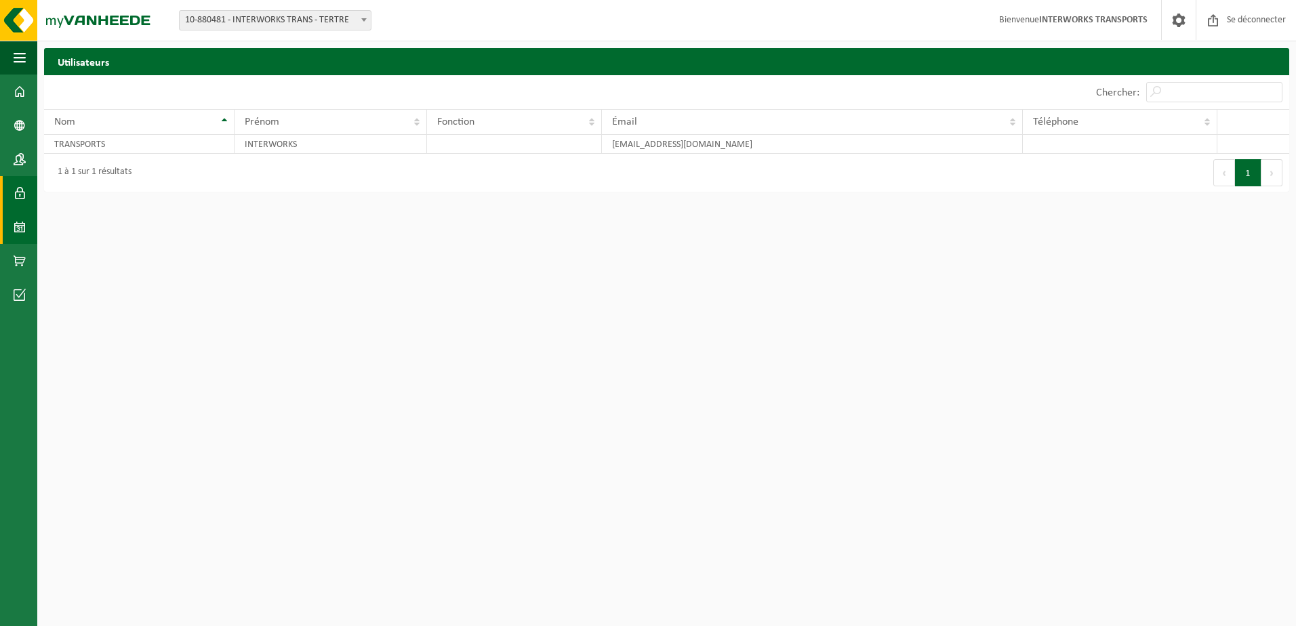
click at [20, 229] on span at bounding box center [20, 227] width 12 height 34
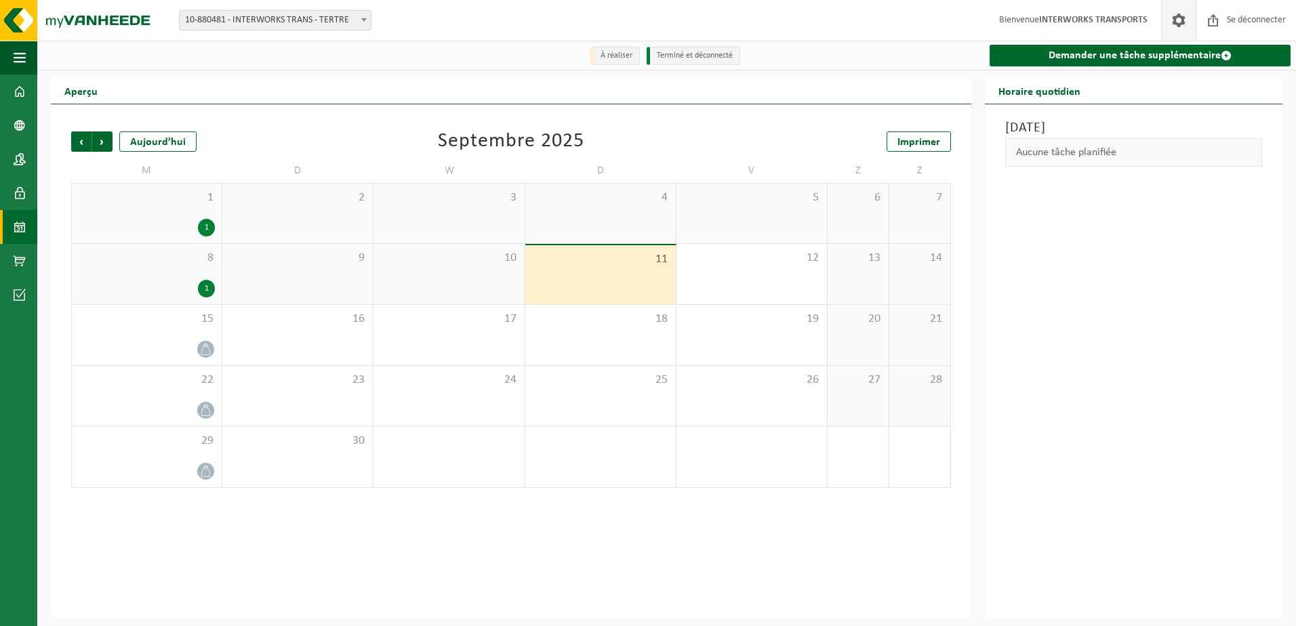
click at [1176, 22] on span at bounding box center [1178, 20] width 20 height 40
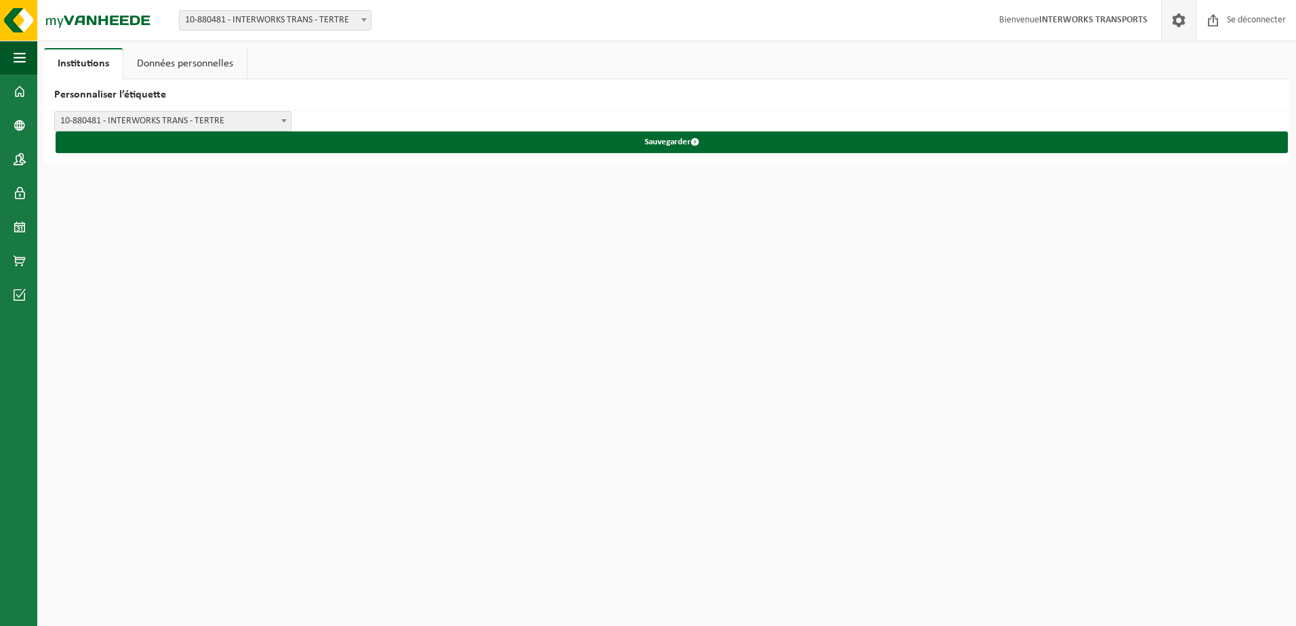
click at [89, 62] on link "Institutions" at bounding box center [83, 63] width 79 height 31
click at [167, 61] on link "Données personnelles" at bounding box center [184, 63] width 123 height 31
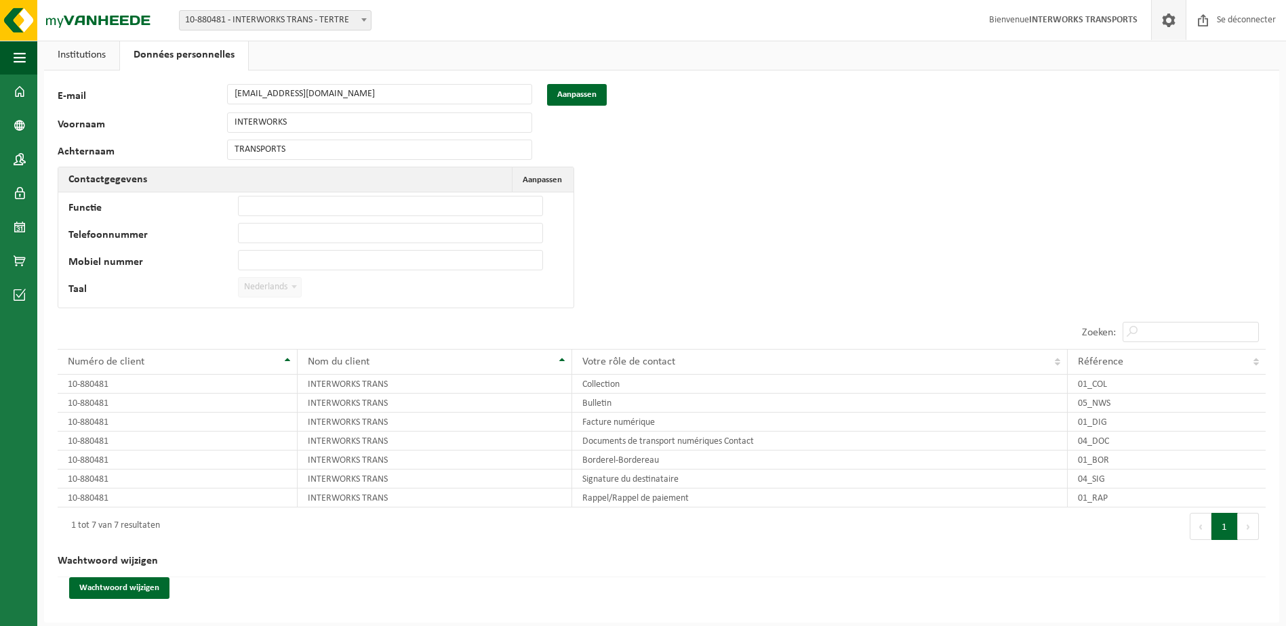
scroll to position [11, 0]
click at [641, 418] on td "Facture numérique" at bounding box center [819, 420] width 495 height 19
click at [636, 417] on td "Facture numérique" at bounding box center [819, 420] width 495 height 19
click at [83, 421] on td "10-880481" at bounding box center [178, 420] width 240 height 19
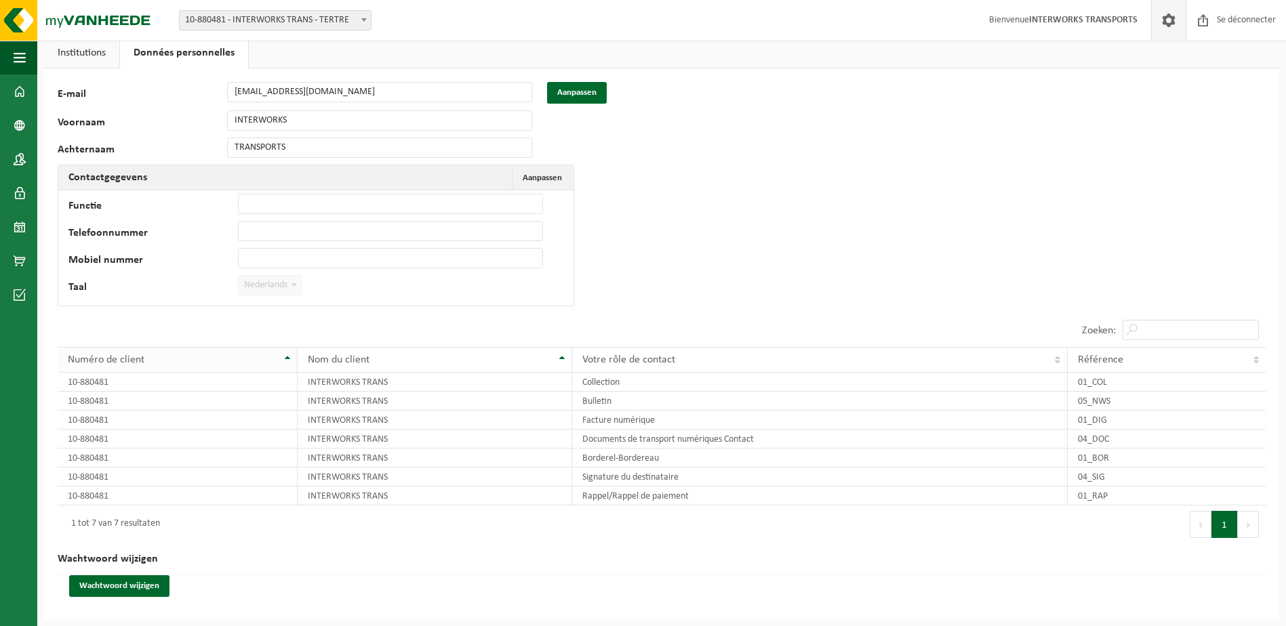
click at [285, 355] on th "Numéro de client" at bounding box center [178, 360] width 240 height 26
click at [286, 357] on th "Numéro de client" at bounding box center [178, 360] width 240 height 26
click at [286, 359] on th "Numéro de client" at bounding box center [178, 360] width 240 height 26
click at [653, 418] on td "Facture numérique" at bounding box center [819, 420] width 495 height 19
click at [1086, 420] on td "01_DIG" at bounding box center [1166, 420] width 198 height 19
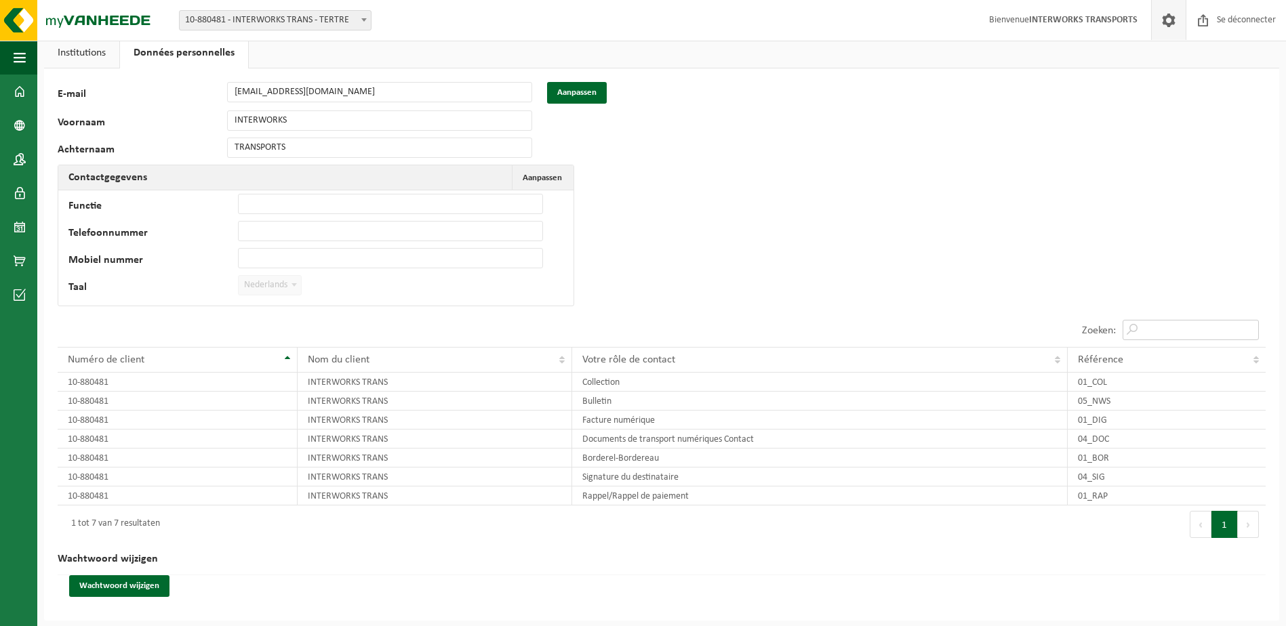
click at [1155, 326] on input "Zoeken:" at bounding box center [1190, 330] width 136 height 20
click at [1100, 417] on td "01_DIG" at bounding box center [1166, 420] width 198 height 19
click at [1149, 325] on input "Chercher:" at bounding box center [1190, 330] width 136 height 20
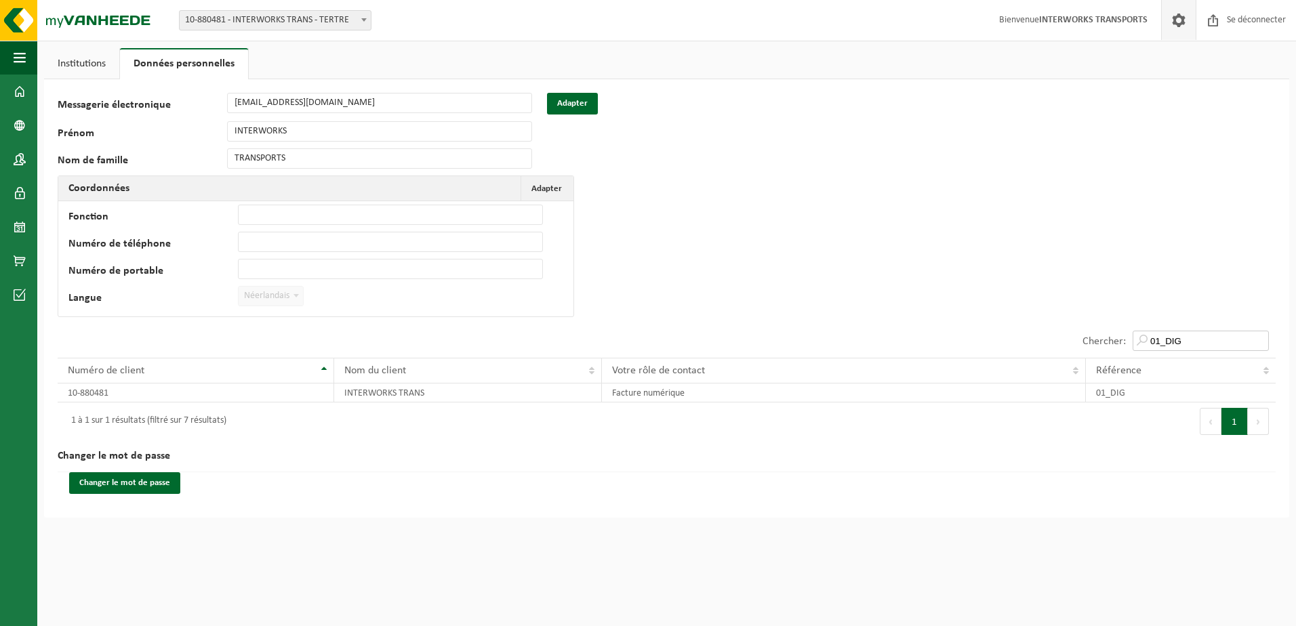
click at [1143, 340] on input "01_DIG" at bounding box center [1200, 341] width 136 height 20
click at [1158, 295] on div "127351 Messagerie électronique interworkstransports@hotmail.com Adapter Prénom …" at bounding box center [666, 298] width 1245 height 438
click at [1185, 338] on input "01_DIG" at bounding box center [1200, 341] width 136 height 20
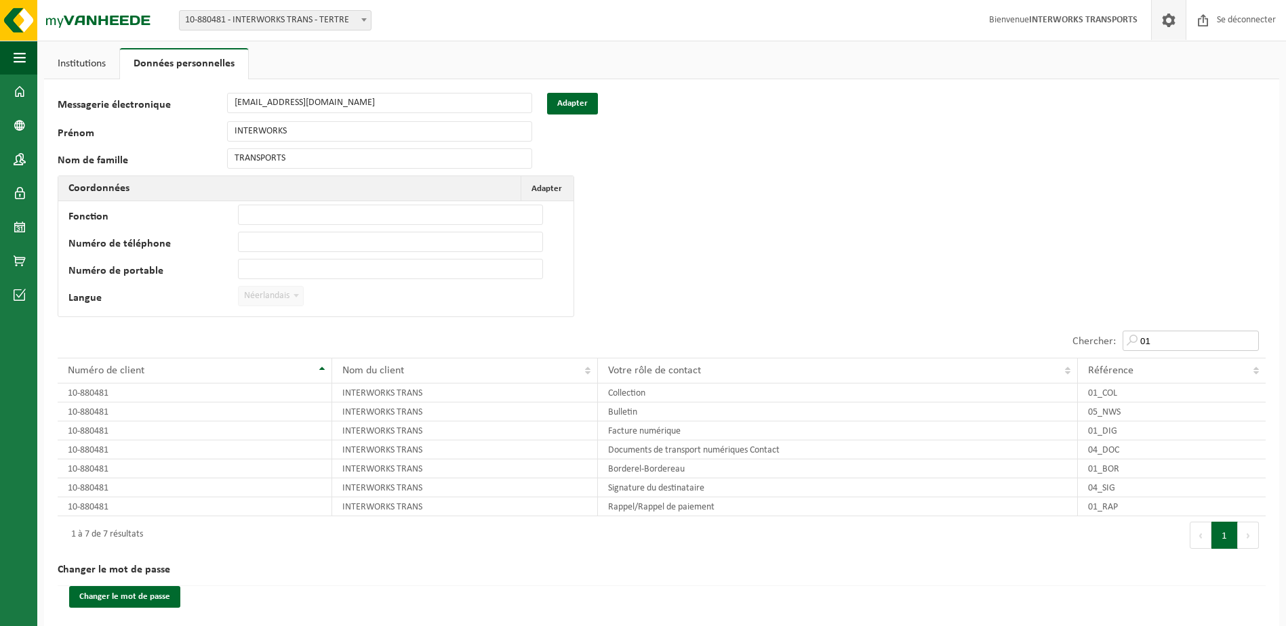
type input "0"
click at [20, 56] on span "button" at bounding box center [20, 58] width 12 height 34
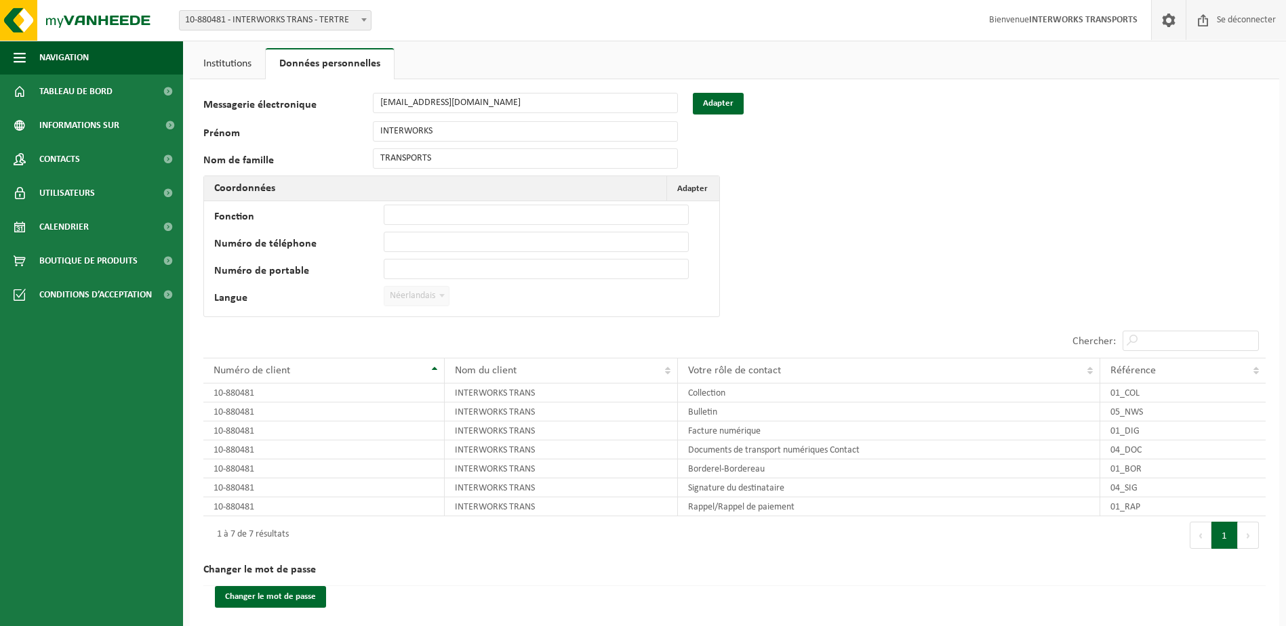
click at [1254, 17] on span "Se déconnecter" at bounding box center [1246, 20] width 66 height 40
